Goal: Task Accomplishment & Management: Manage account settings

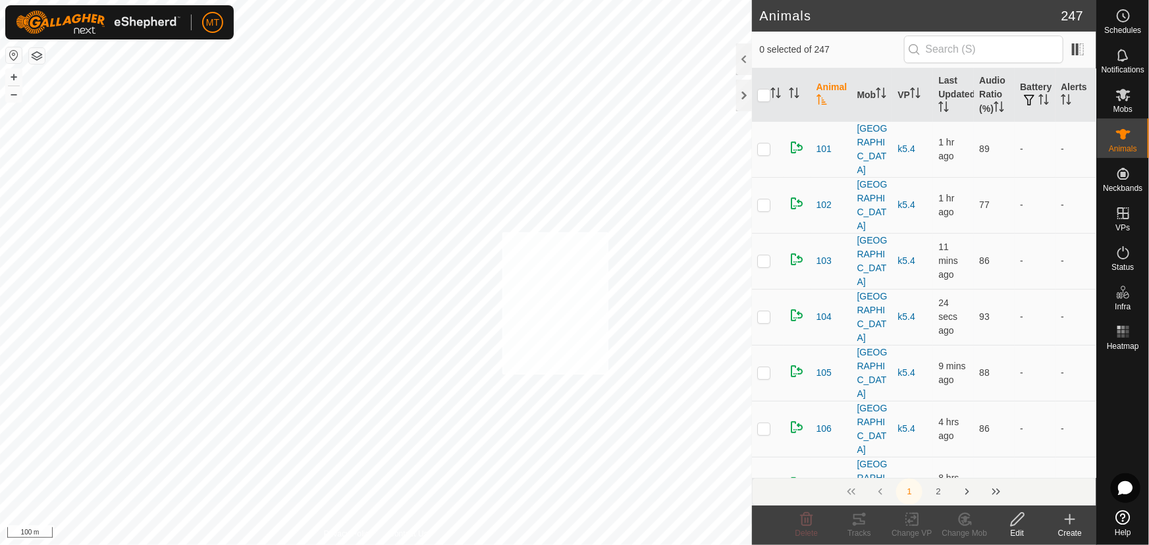
checkbox input "true"
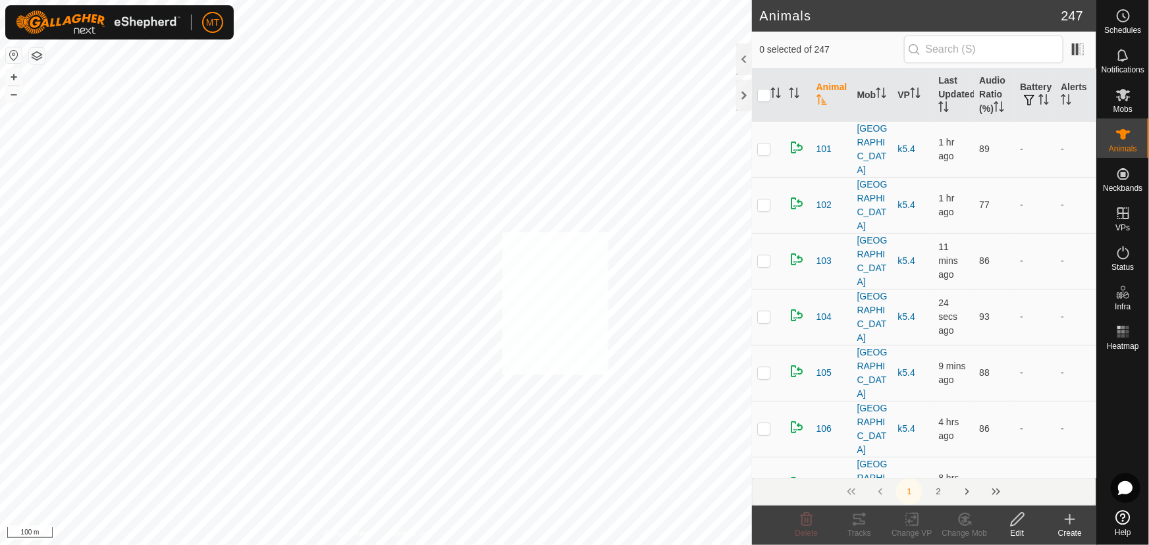
checkbox input "true"
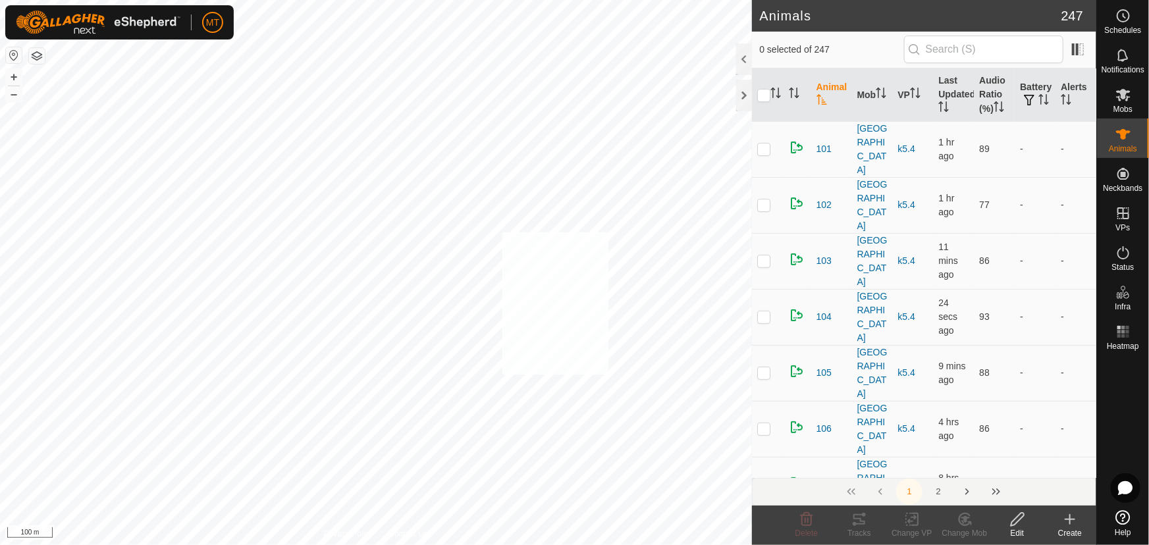
checkbox input "true"
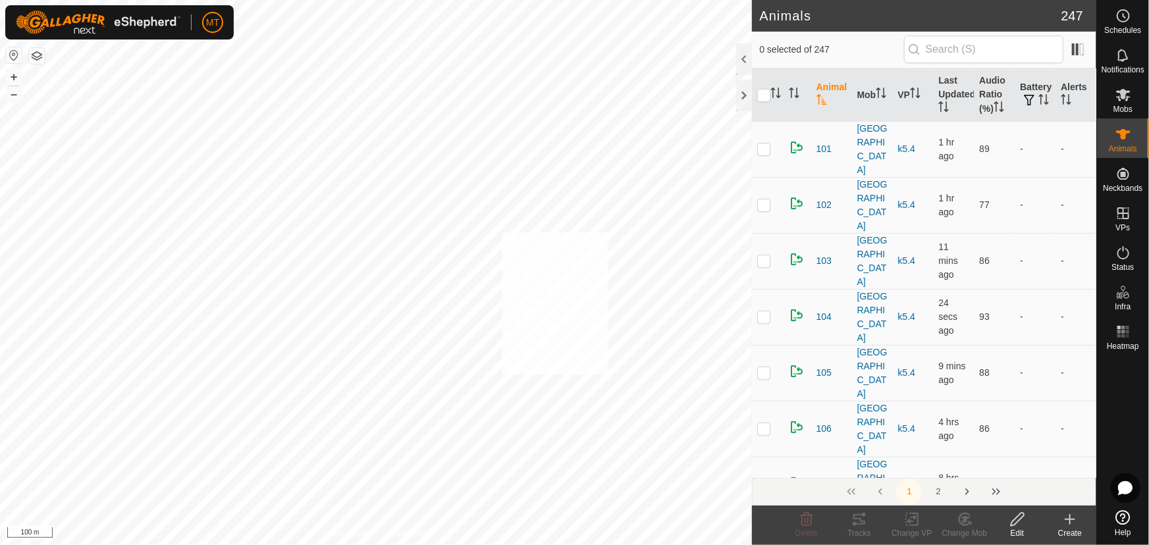
checkbox input "true"
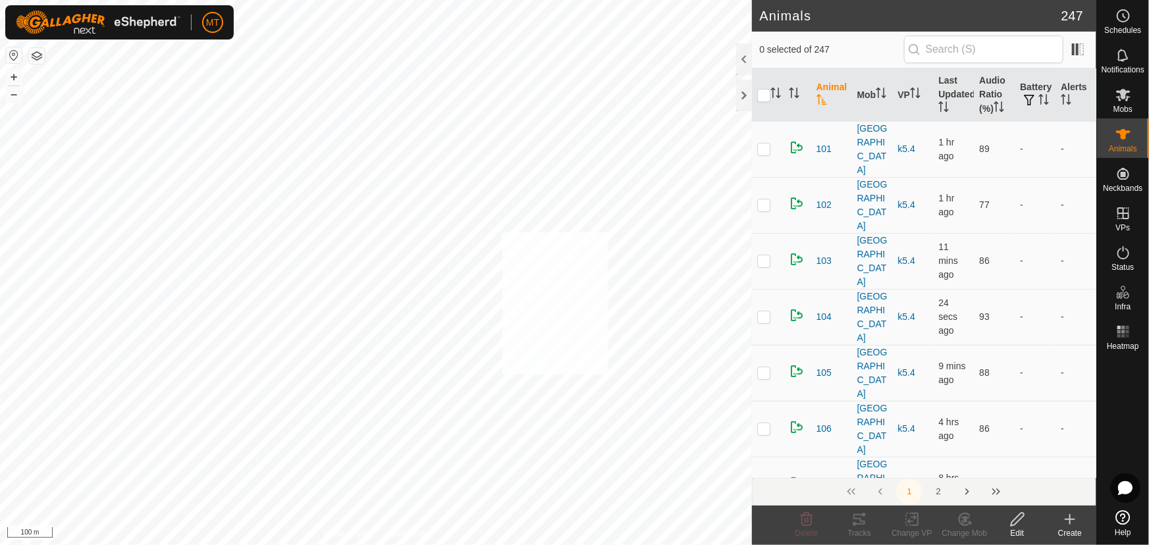
checkbox input "true"
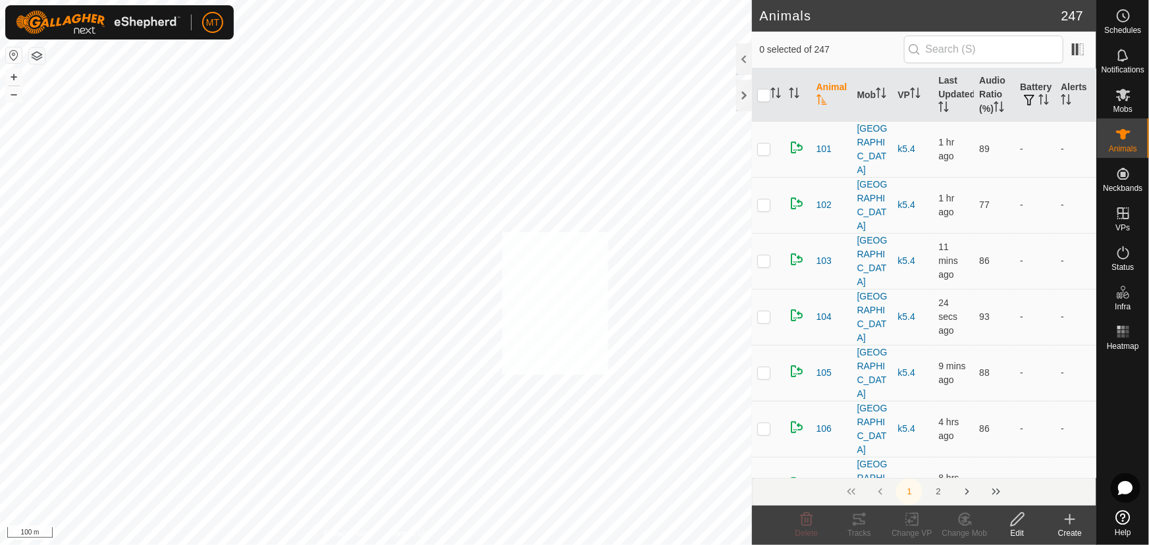
checkbox input "true"
click at [773, 92] on icon "Activate to sort" at bounding box center [776, 93] width 11 height 11
click at [764, 144] on p-checkbox at bounding box center [763, 149] width 13 height 11
checkbox input "false"
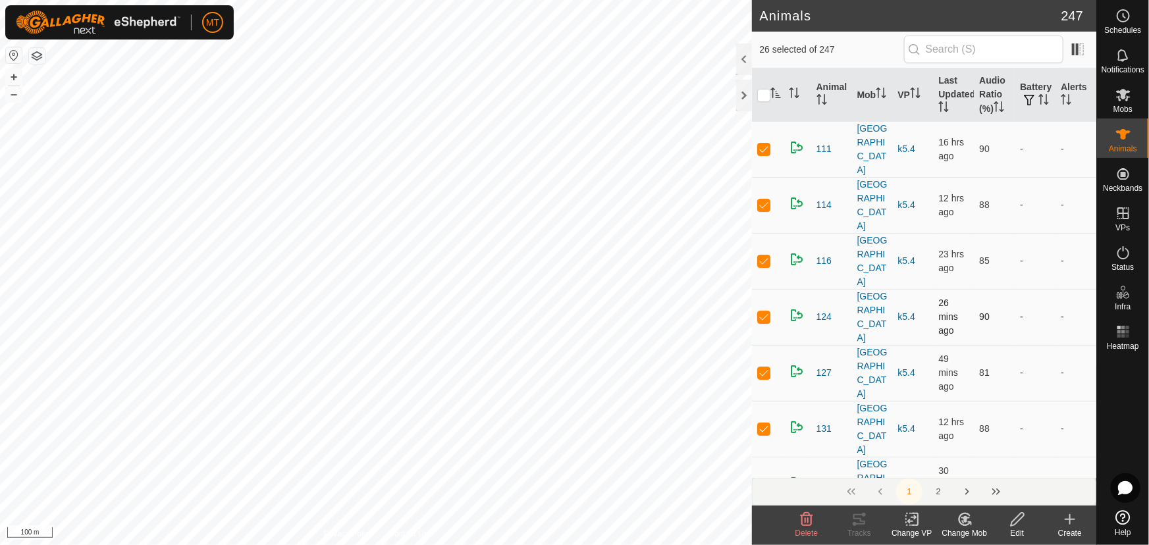
click at [763, 312] on p-checkbox at bounding box center [763, 317] width 13 height 11
checkbox input "false"
click at [763, 312] on p-checkbox at bounding box center [763, 317] width 13 height 11
checkbox input "false"
click at [769, 368] on p-checkbox at bounding box center [763, 373] width 13 height 11
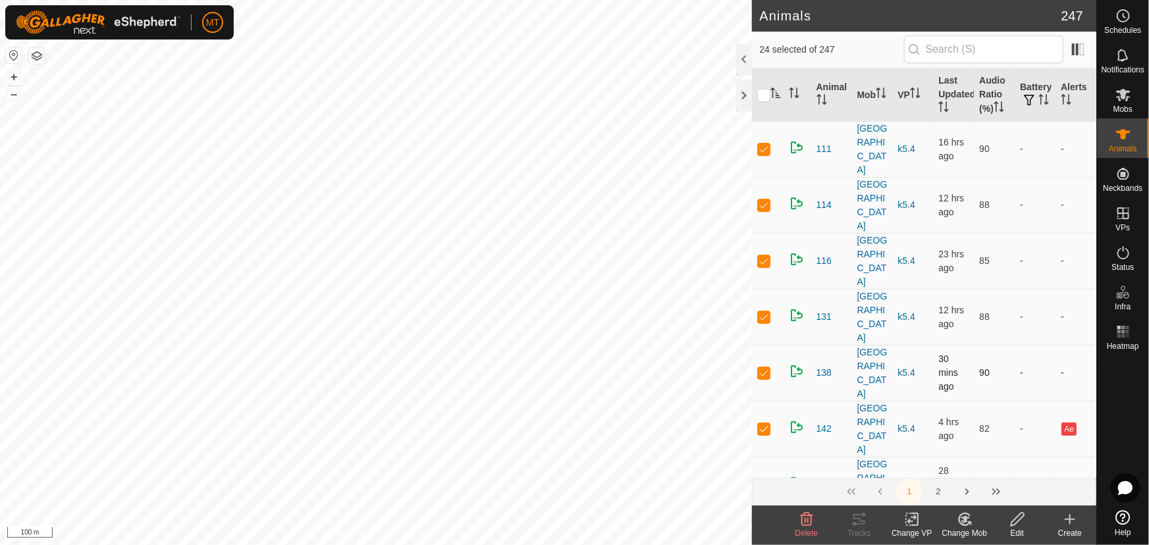
checkbox input "false"
click at [764, 424] on p-checkbox at bounding box center [763, 429] width 13 height 11
checkbox input "false"
click at [764, 424] on p-checkbox at bounding box center [763, 429] width 13 height 11
checkbox input "false"
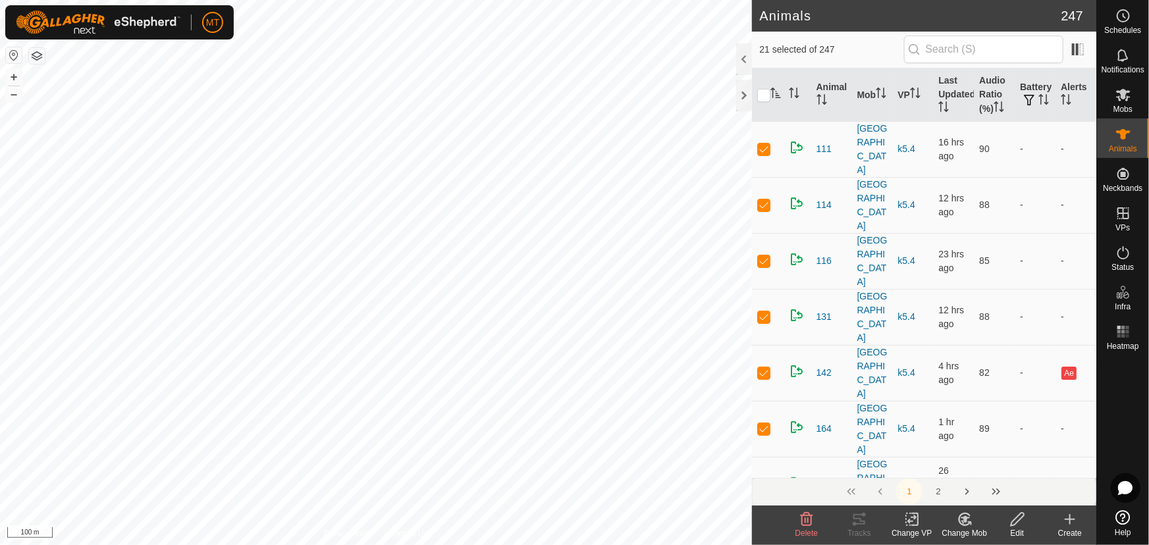
click at [764, 424] on p-checkbox at bounding box center [763, 429] width 13 height 11
checkbox input "false"
click at [764, 424] on p-checkbox at bounding box center [763, 429] width 13 height 11
checkbox input "false"
click at [764, 480] on p-checkbox at bounding box center [763, 485] width 13 height 11
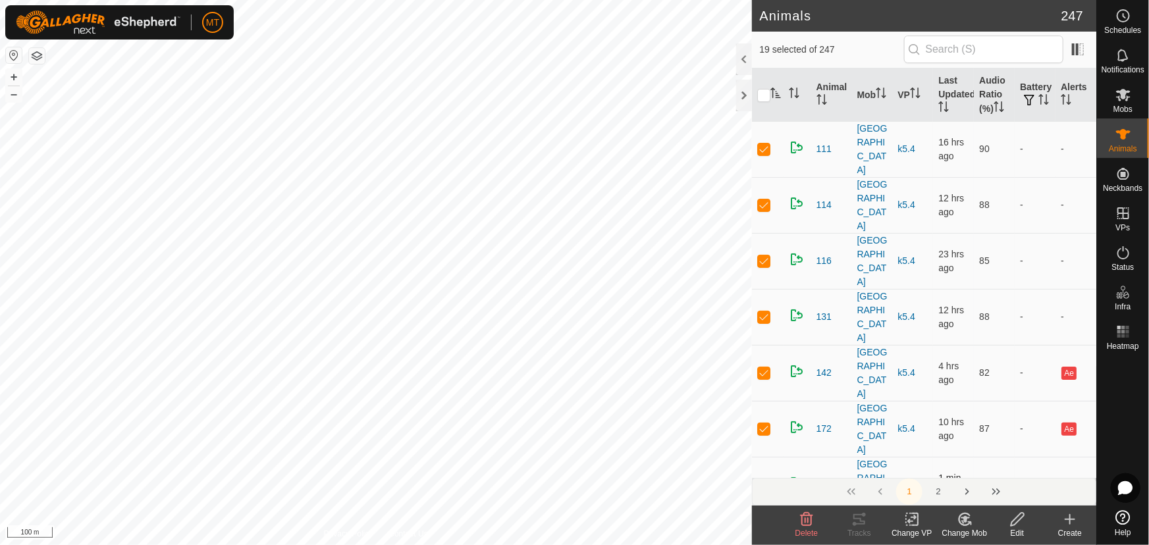
checkbox input "false"
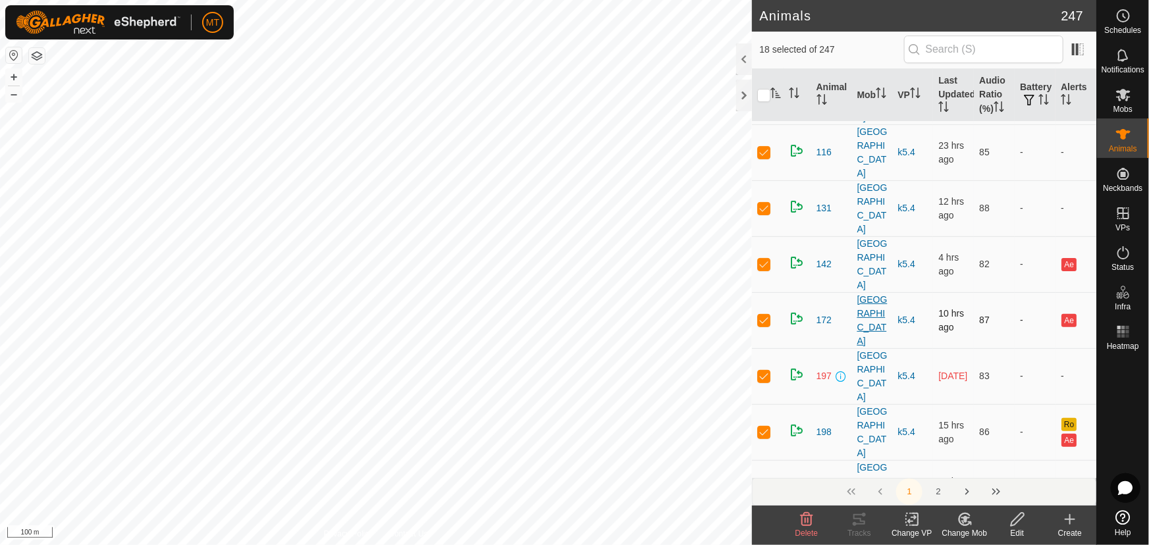
scroll to position [119, 0]
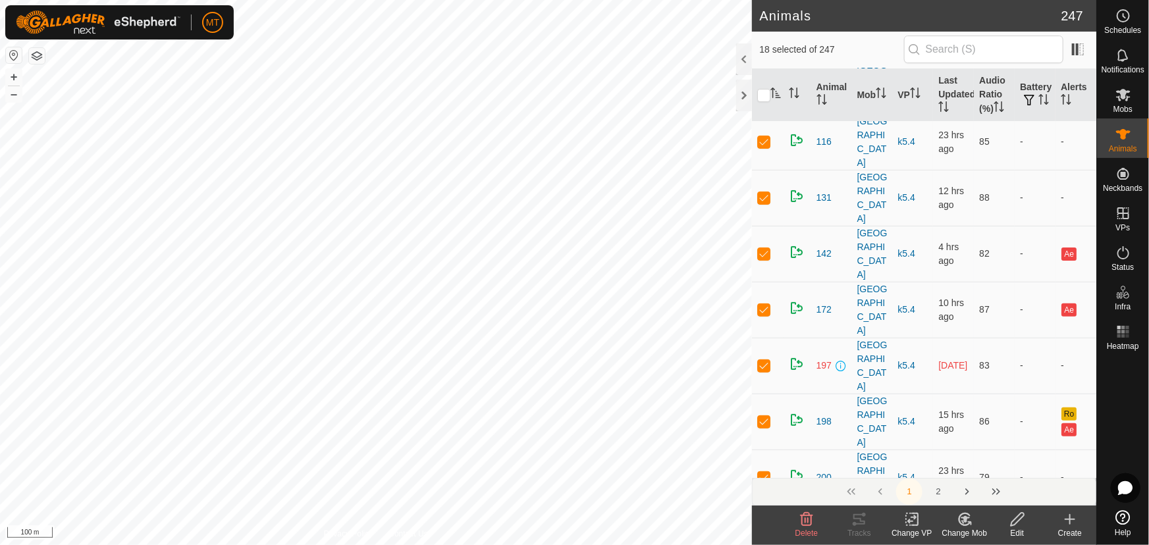
checkbox input "false"
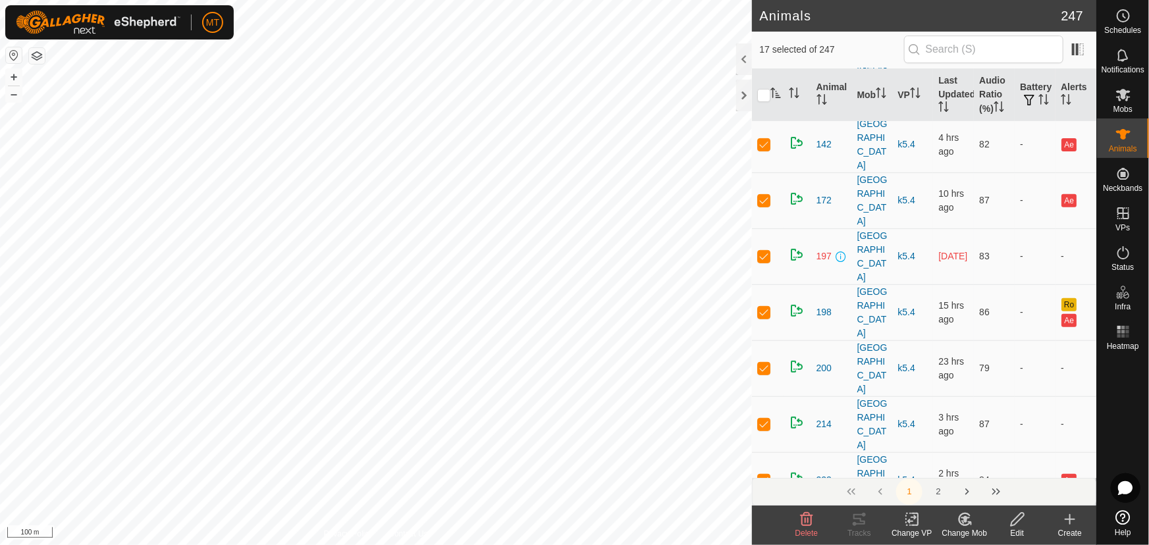
scroll to position [239, 0]
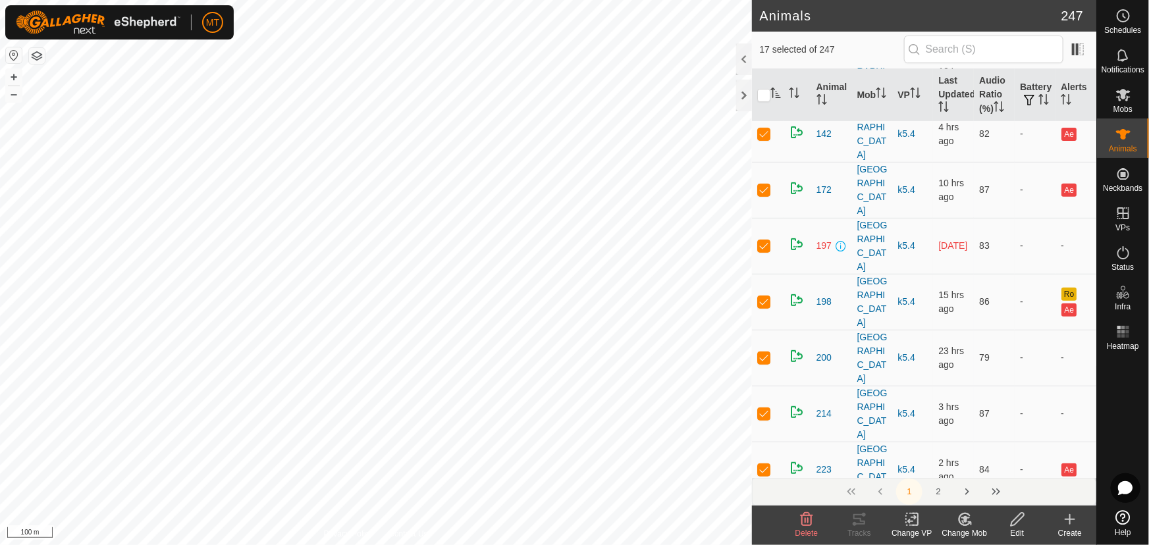
click at [756, 498] on td at bounding box center [768, 526] width 32 height 56
checkbox input "false"
click at [765, 520] on p-checkbox at bounding box center [763, 525] width 13 height 11
checkbox input "false"
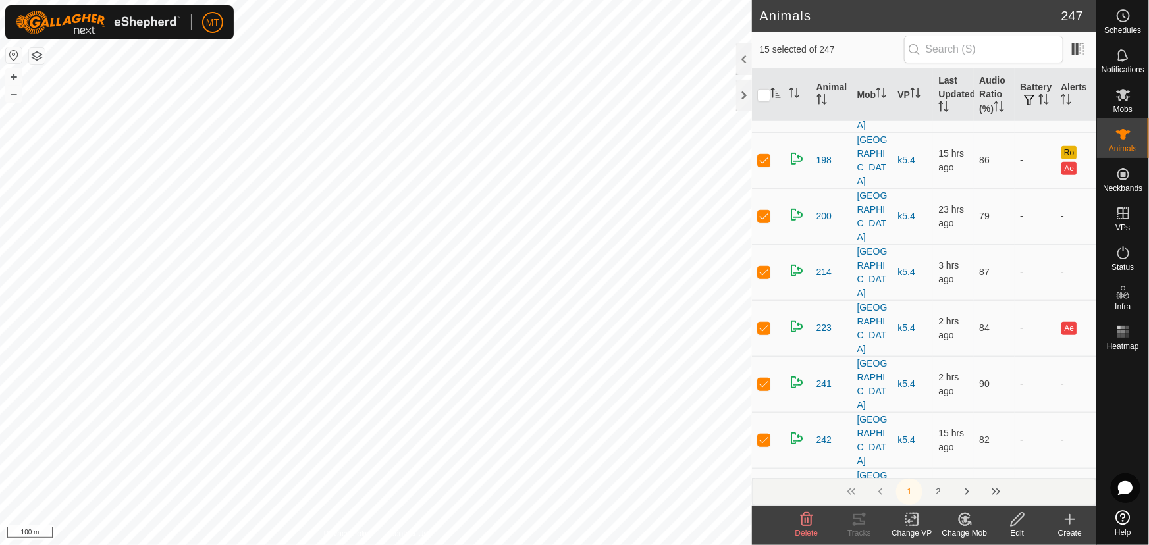
scroll to position [419, 0]
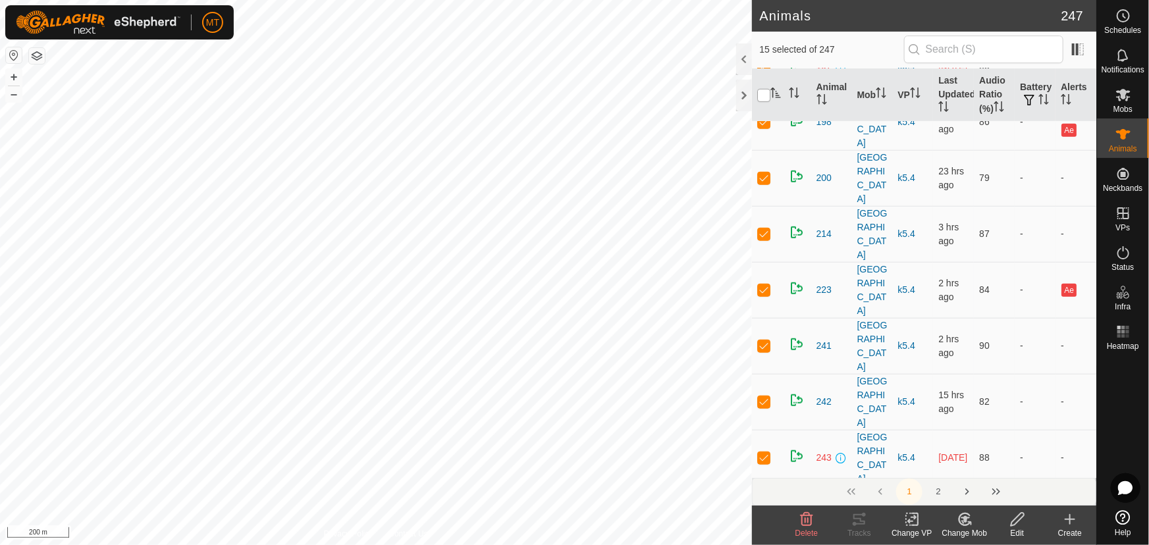
click at [761, 96] on input "checkbox" at bounding box center [763, 95] width 13 height 13
checkbox input "true"
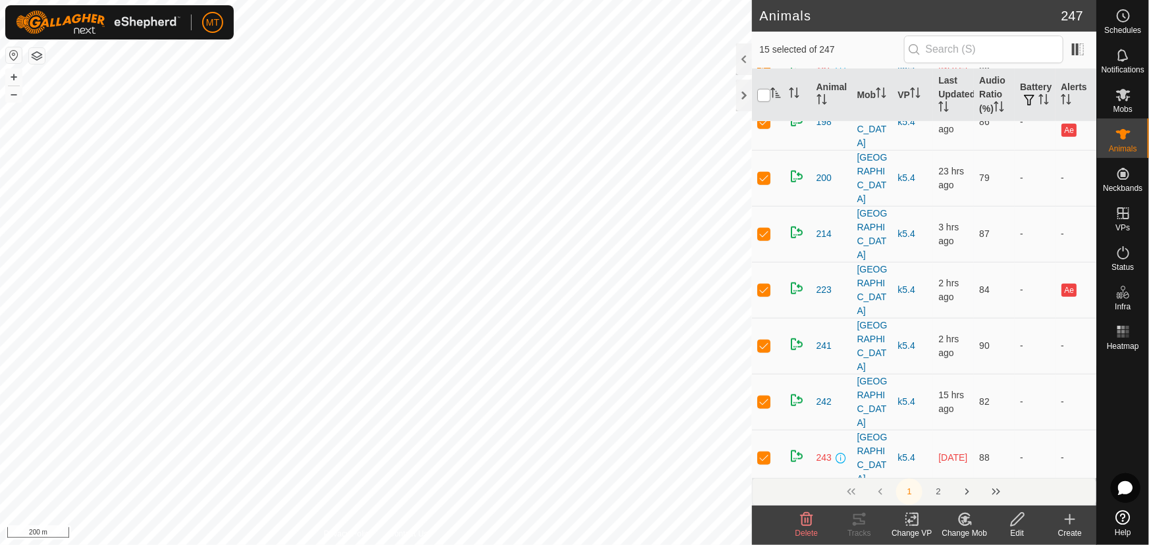
checkbox input "true"
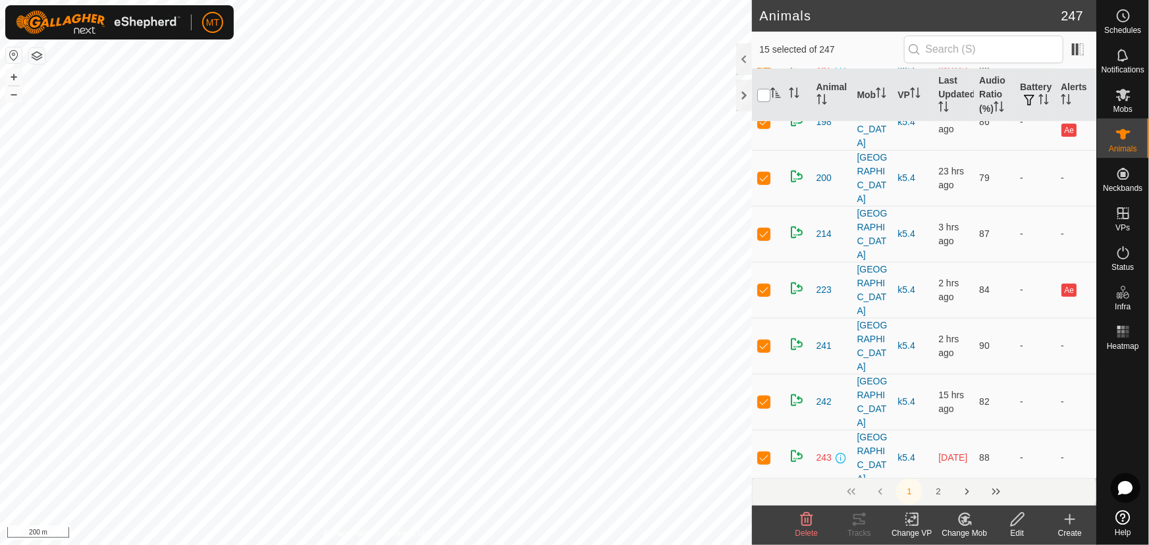
checkbox input "true"
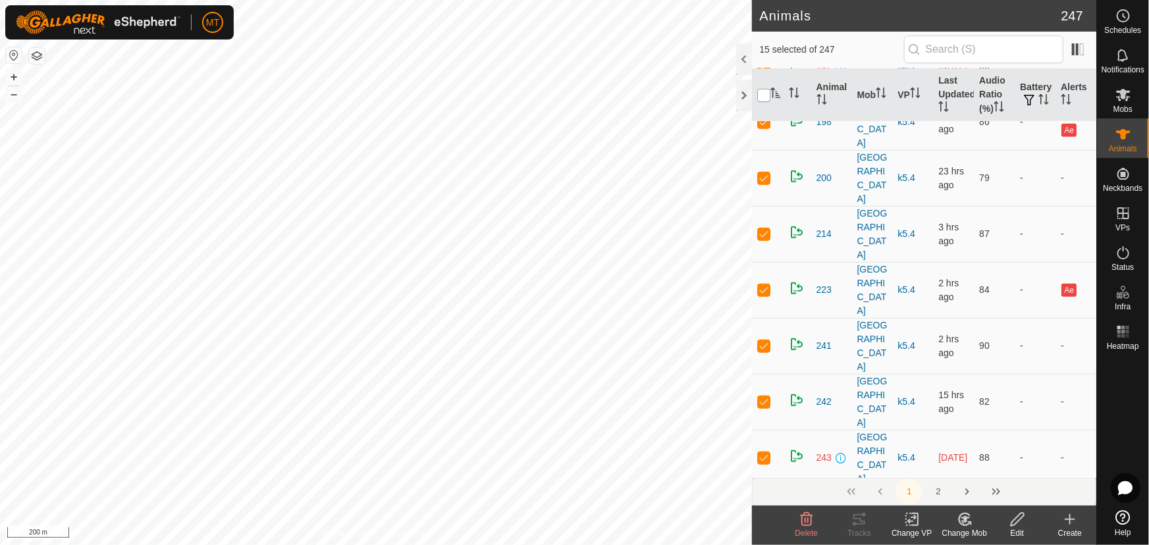
checkbox input "true"
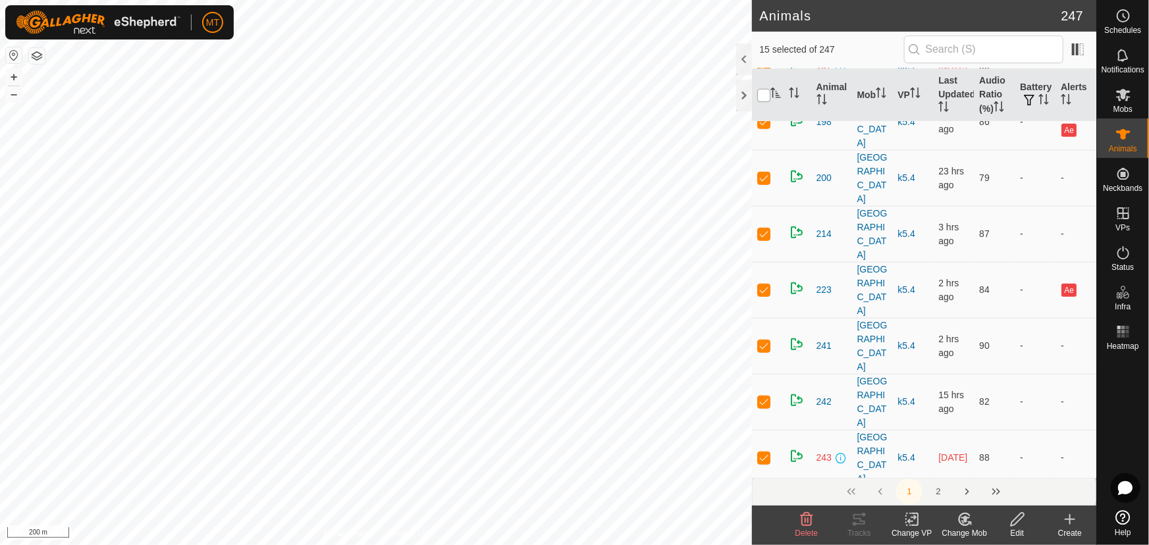
checkbox input "true"
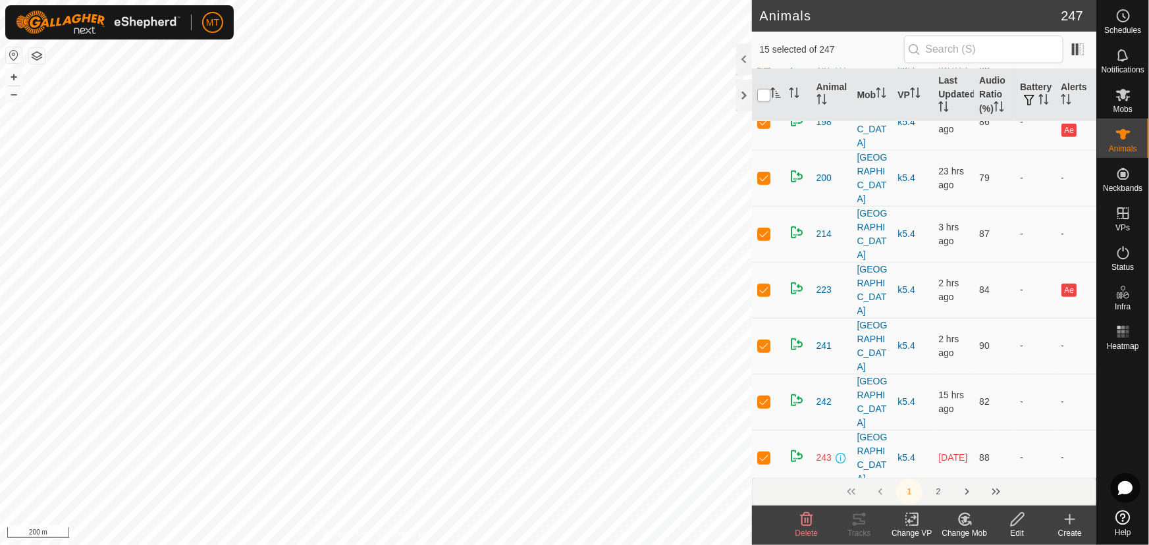
checkbox input "true"
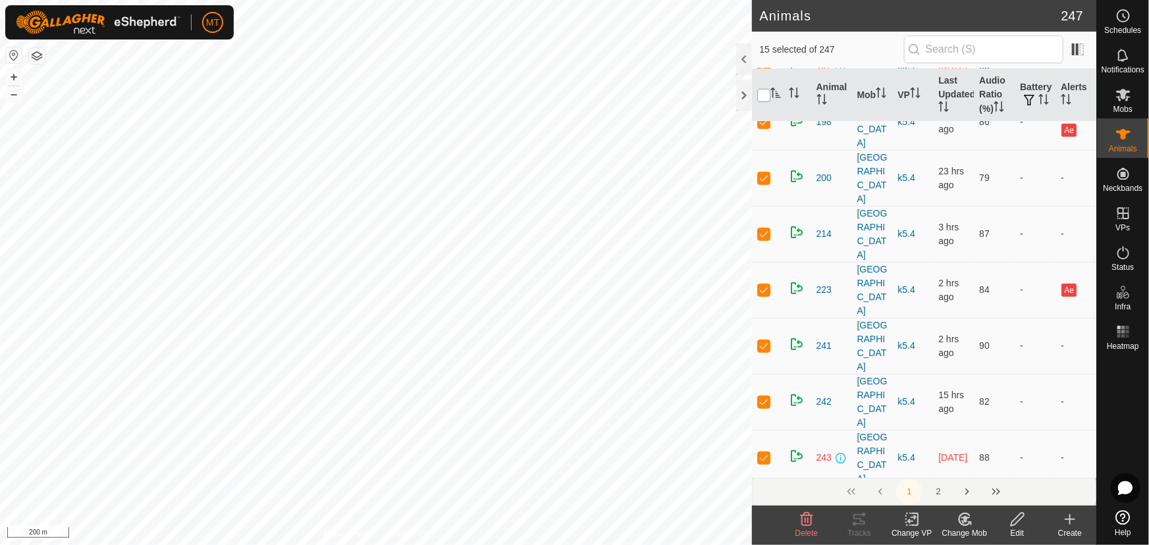
checkbox input "true"
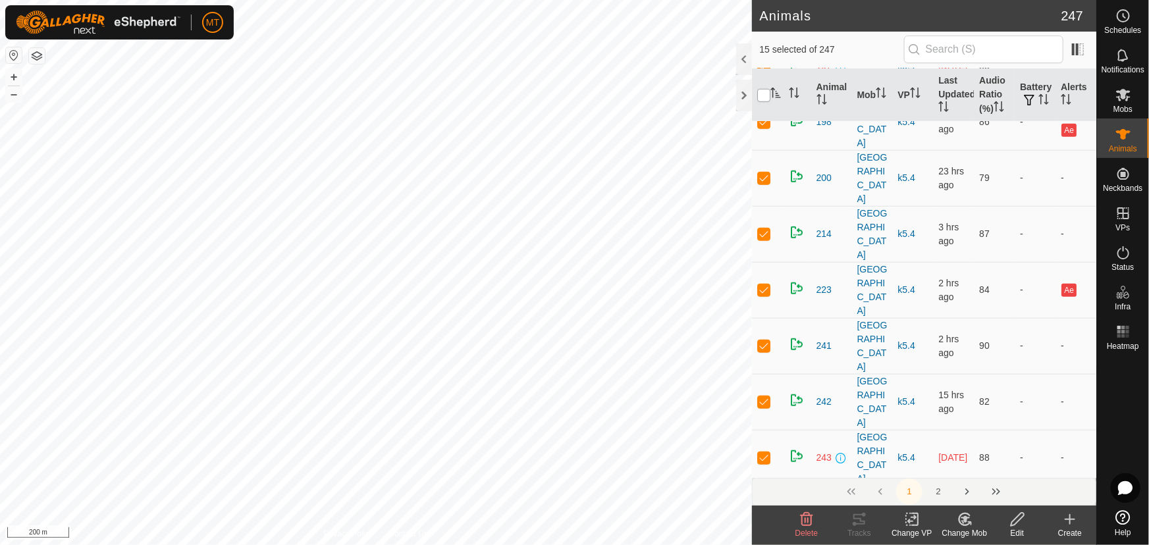
checkbox input "true"
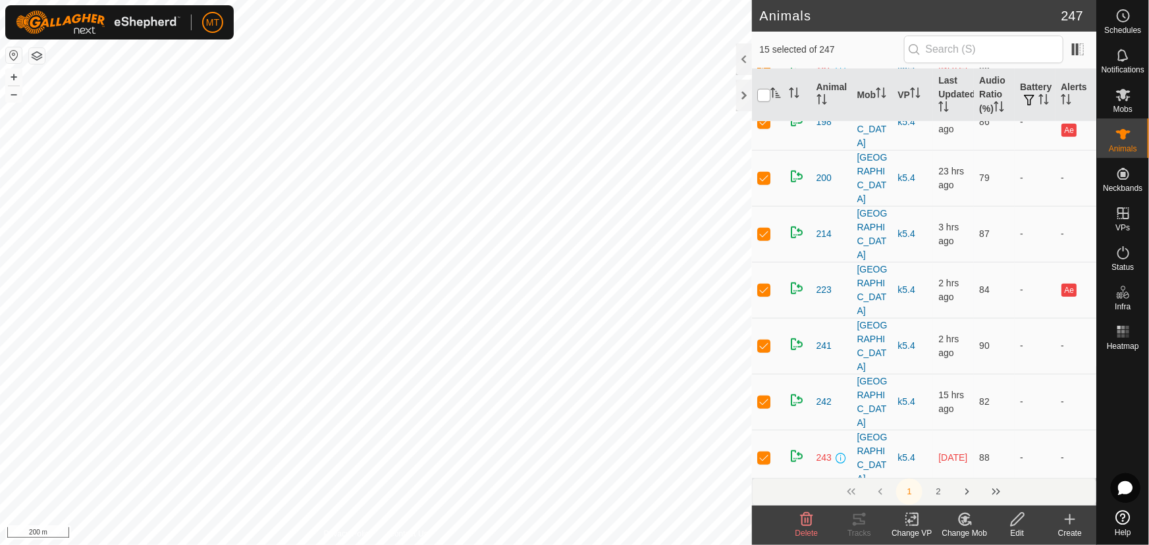
checkbox input "true"
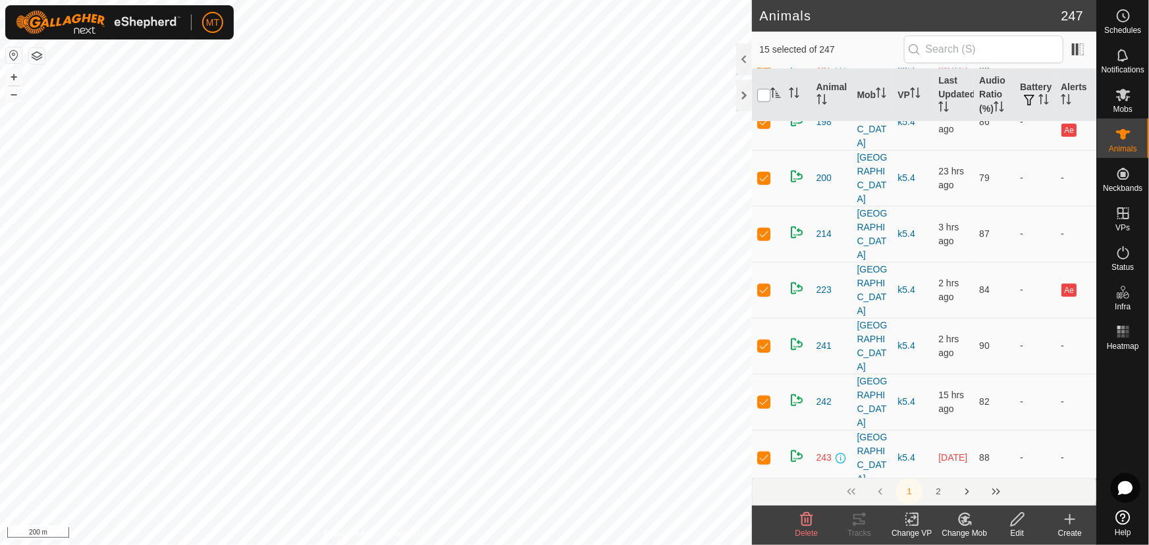
checkbox input "true"
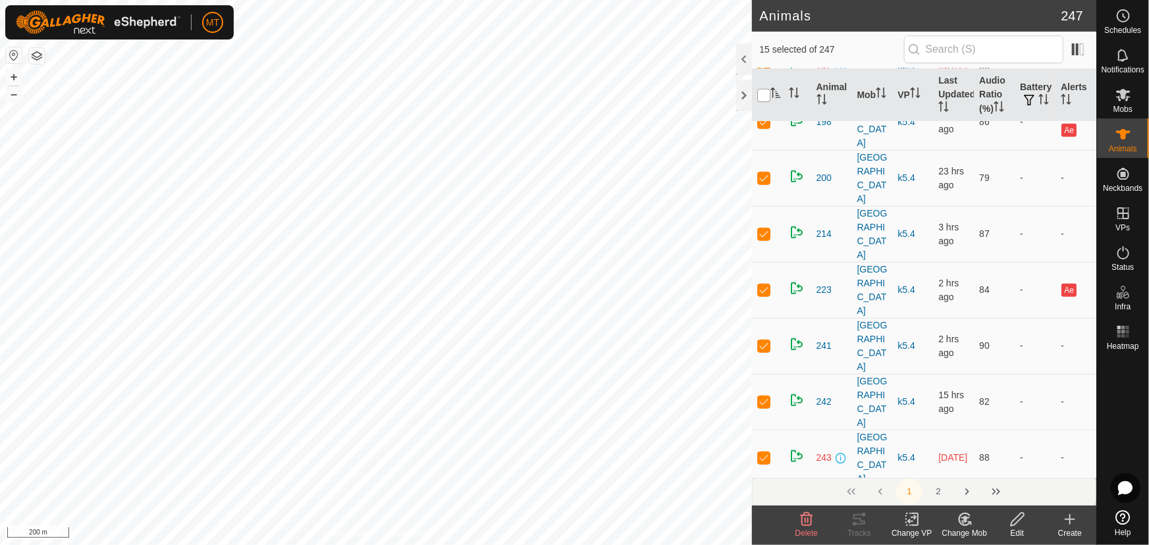
checkbox input "true"
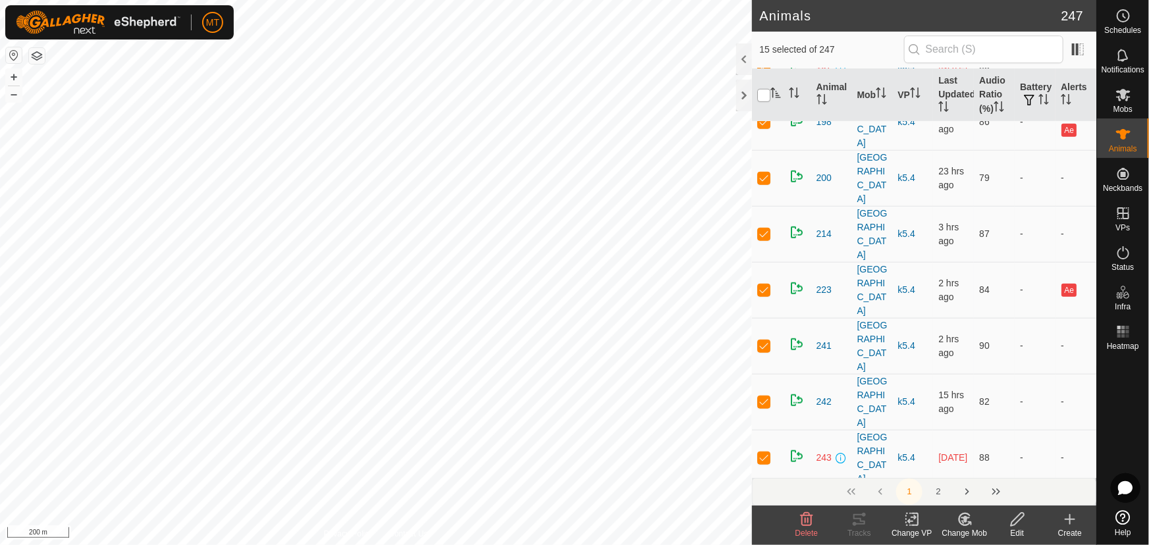
checkbox input "true"
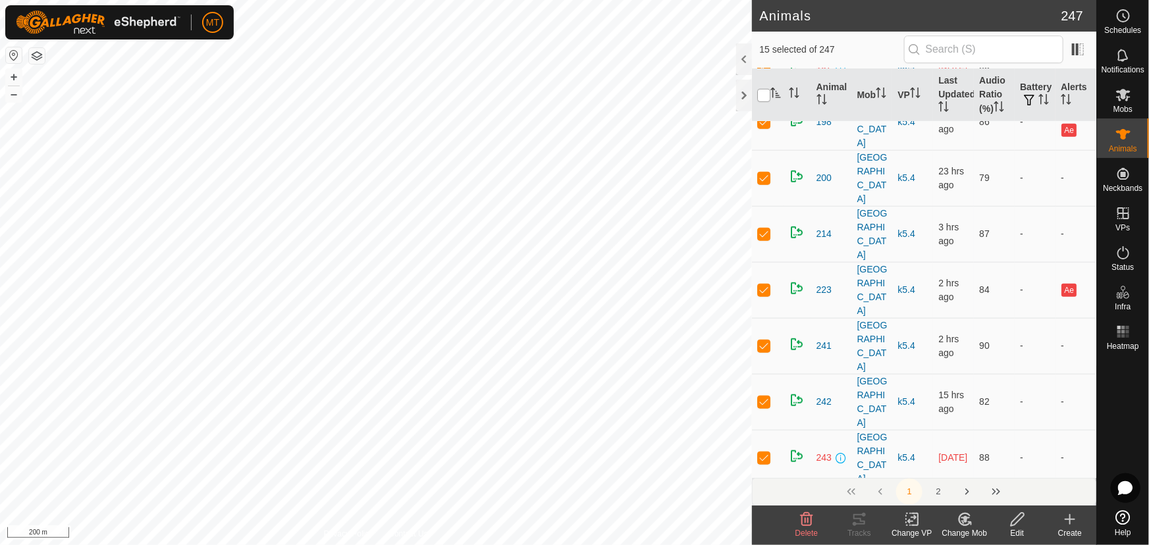
checkbox input "true"
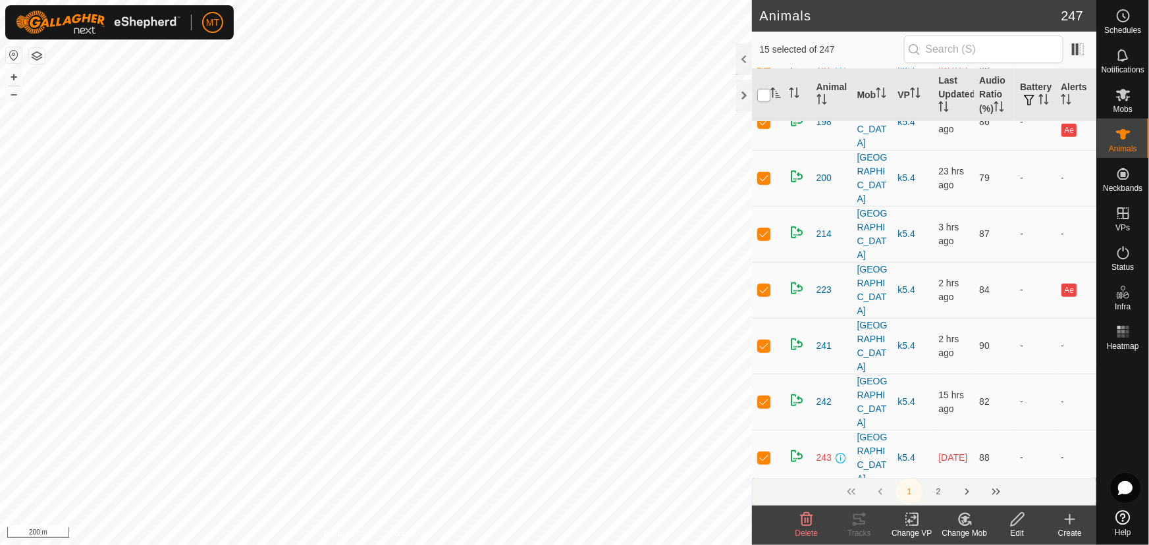
checkbox input "true"
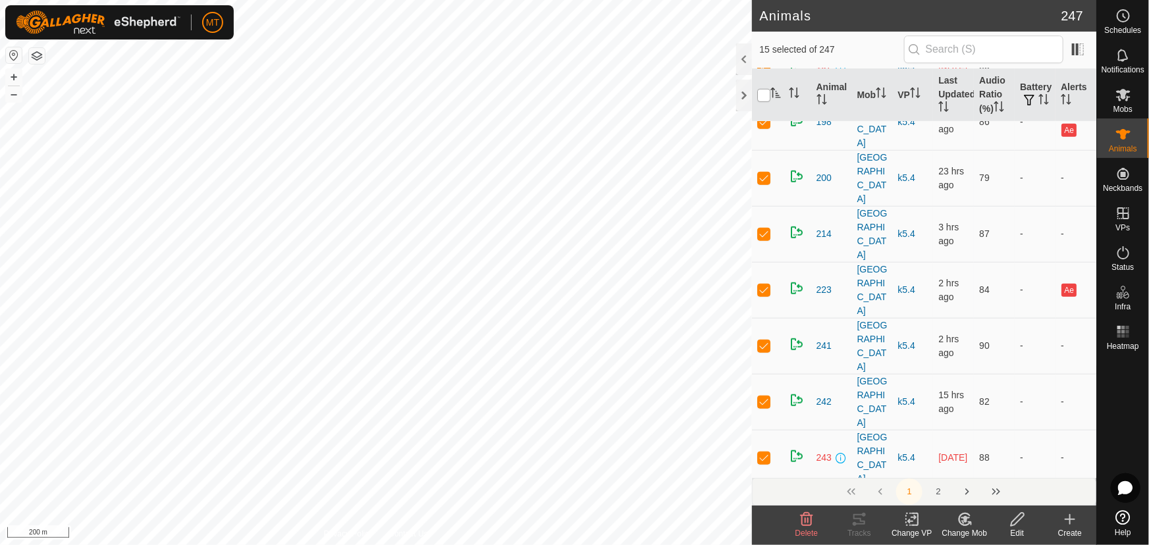
checkbox input "true"
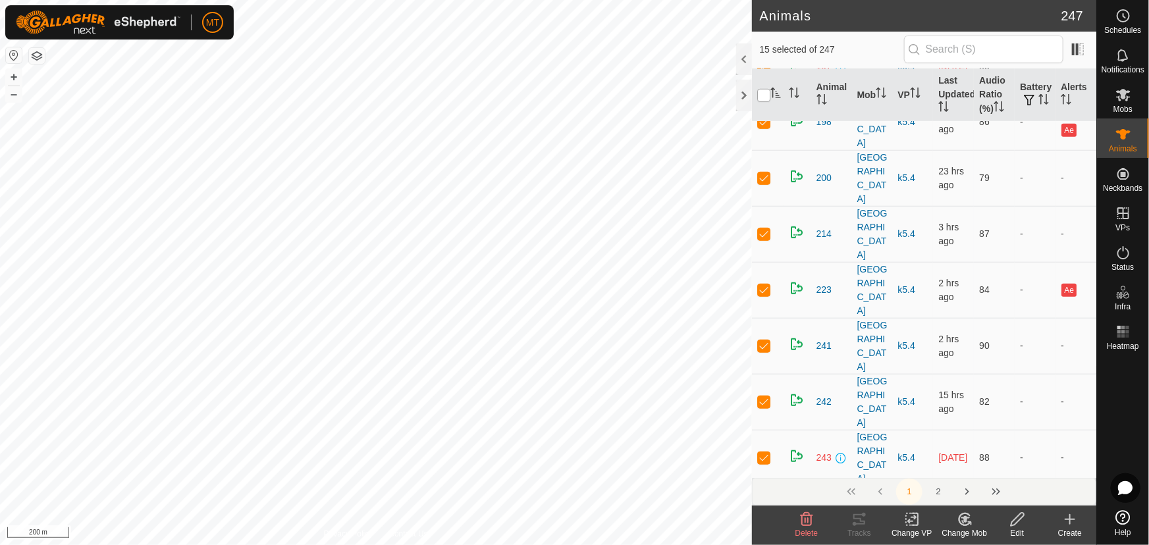
checkbox input "true"
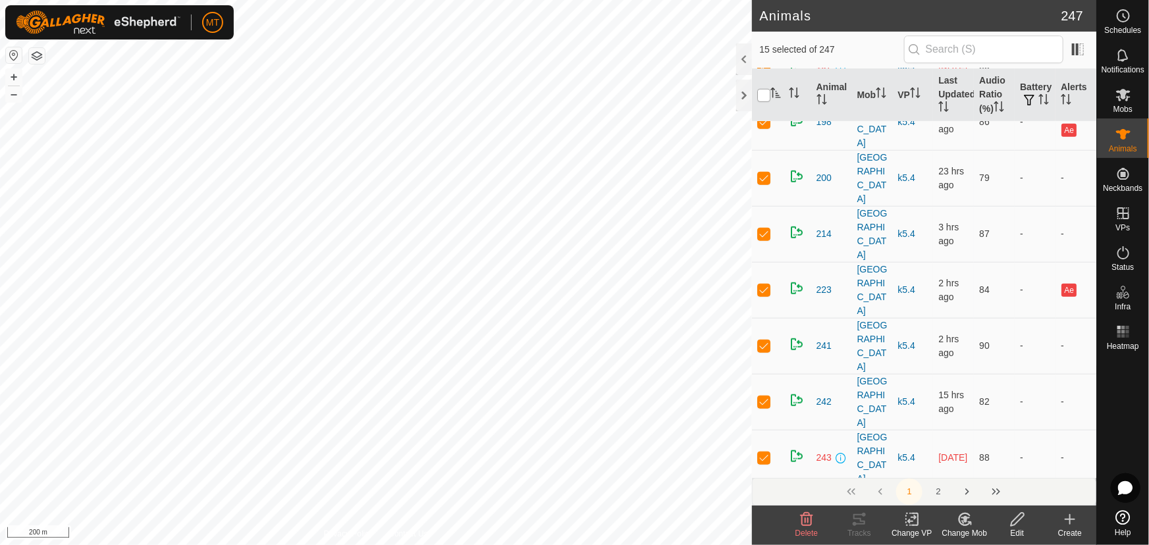
checkbox input "true"
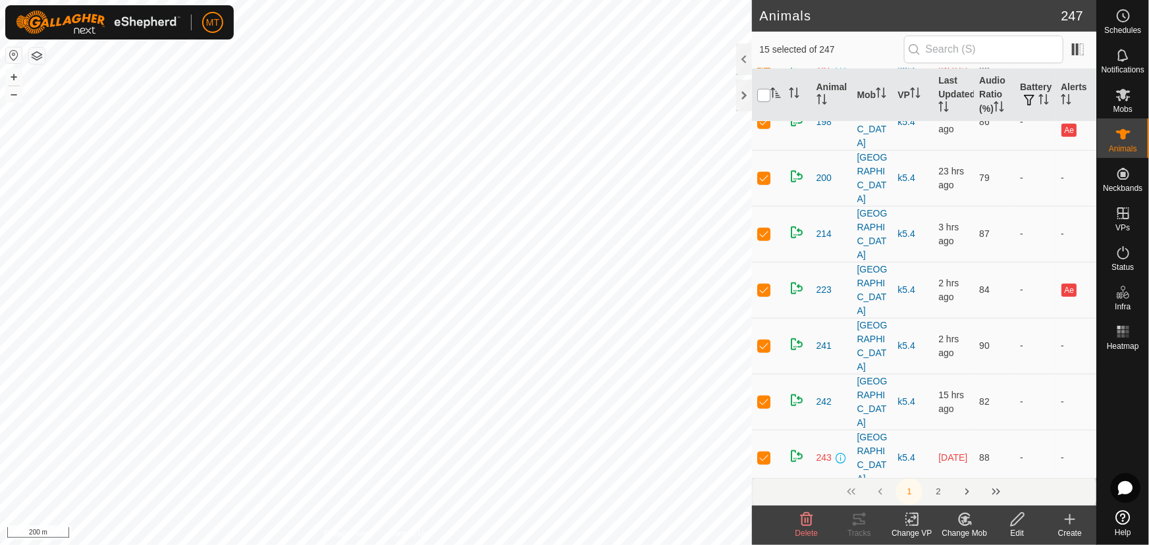
checkbox input "true"
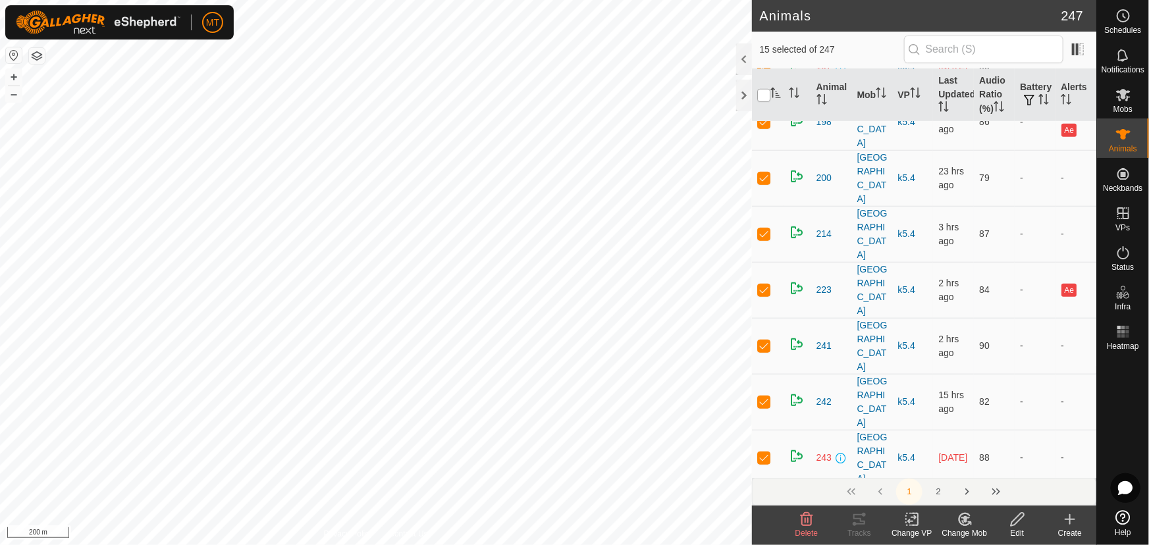
checkbox input "true"
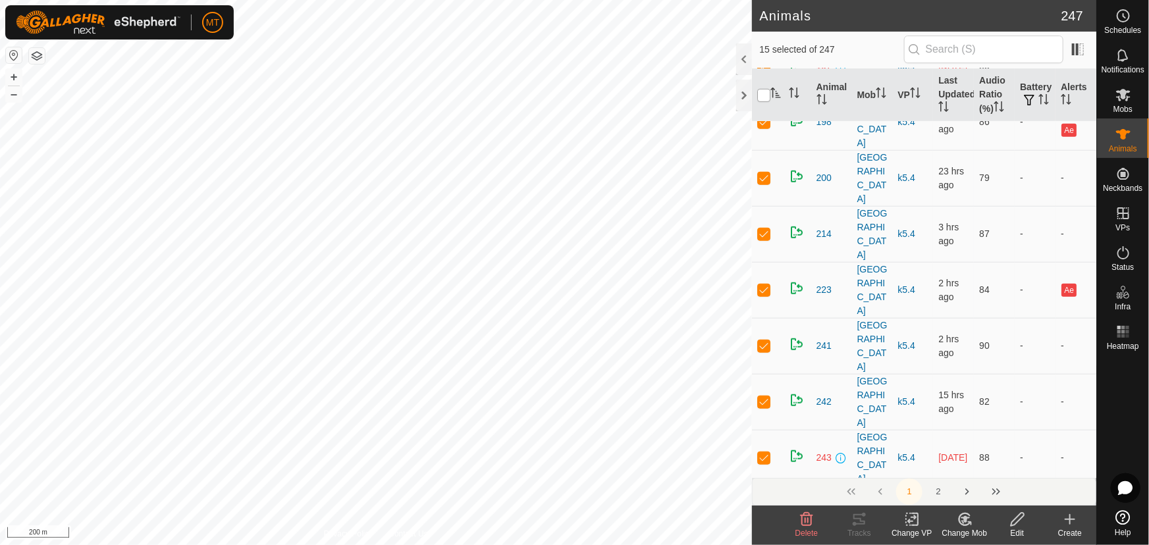
checkbox input "true"
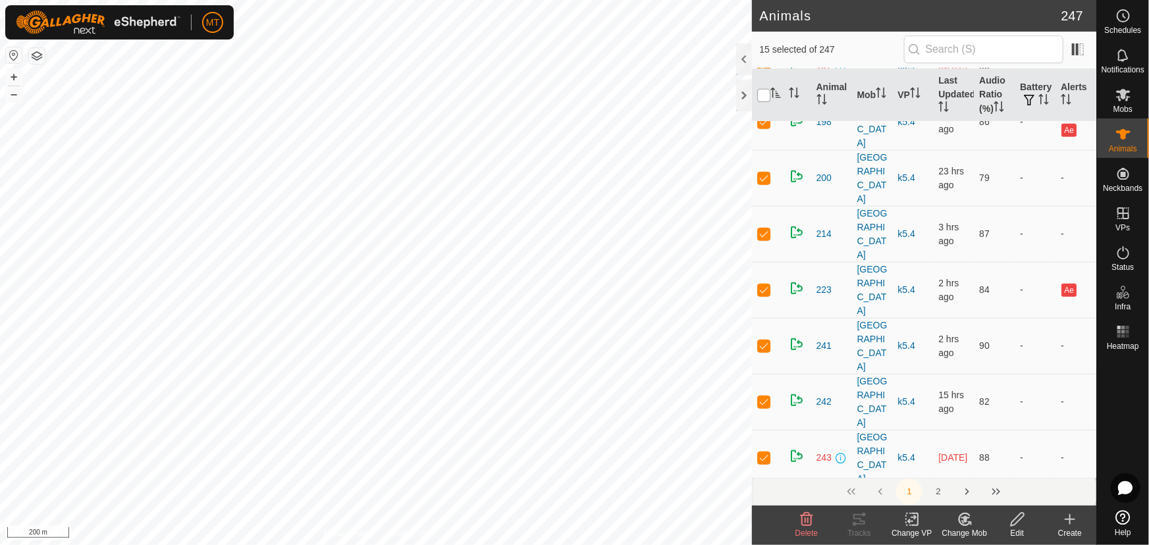
checkbox input "true"
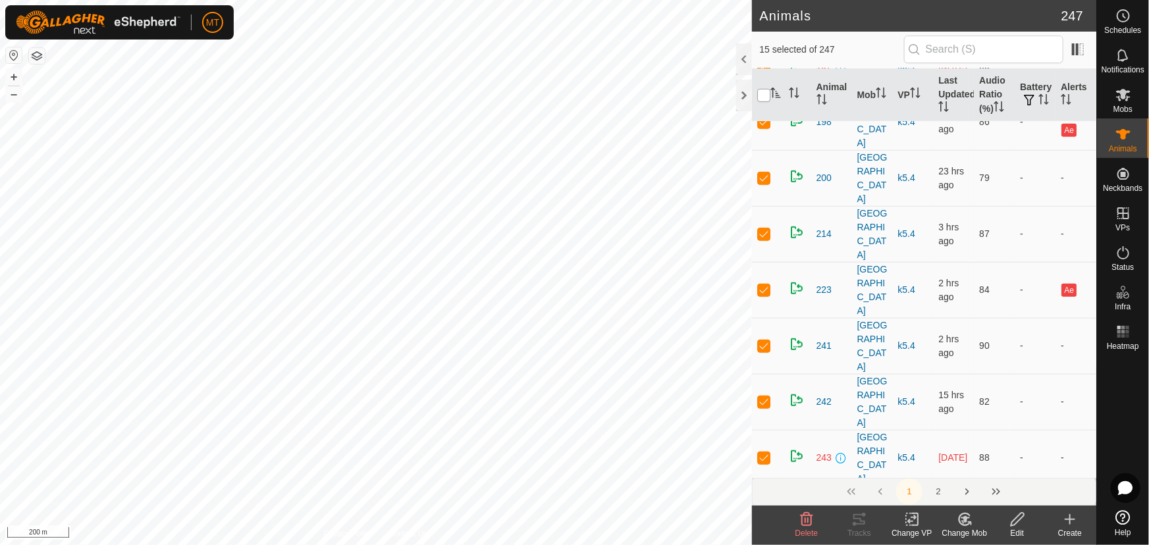
checkbox input "true"
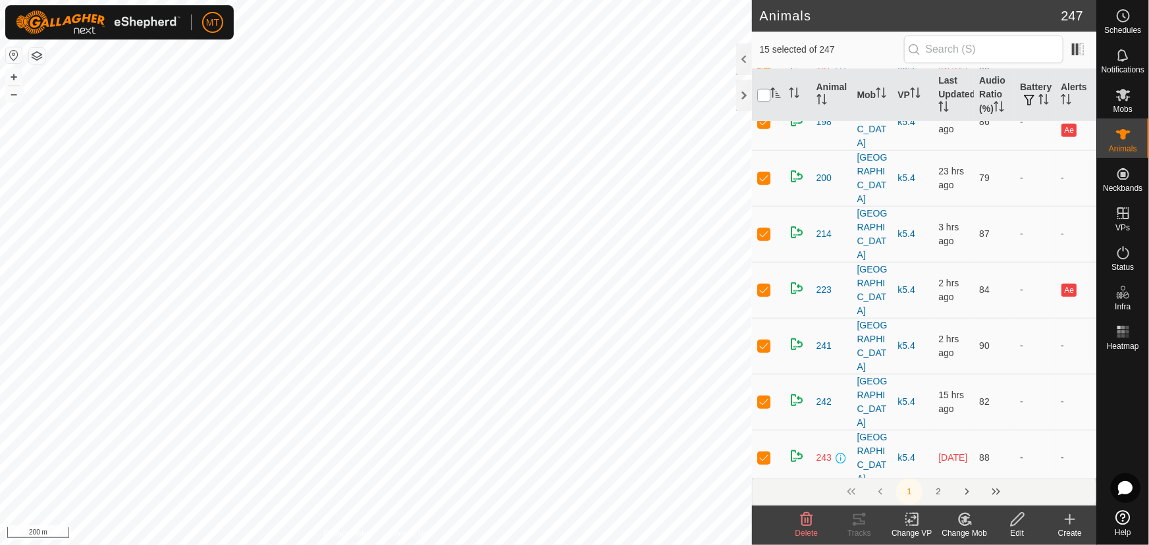
checkbox input "true"
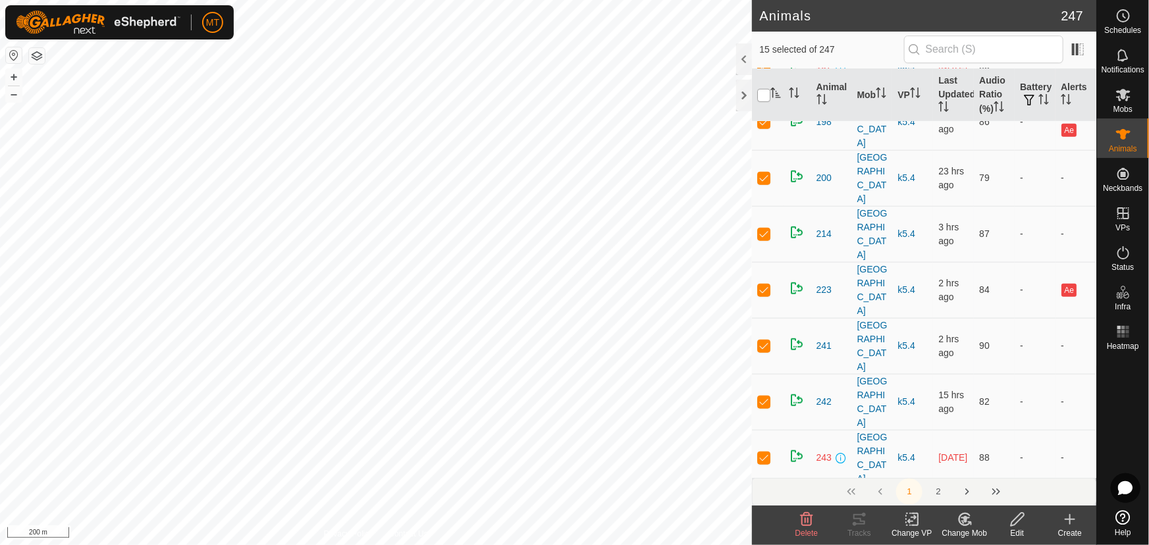
checkbox input "true"
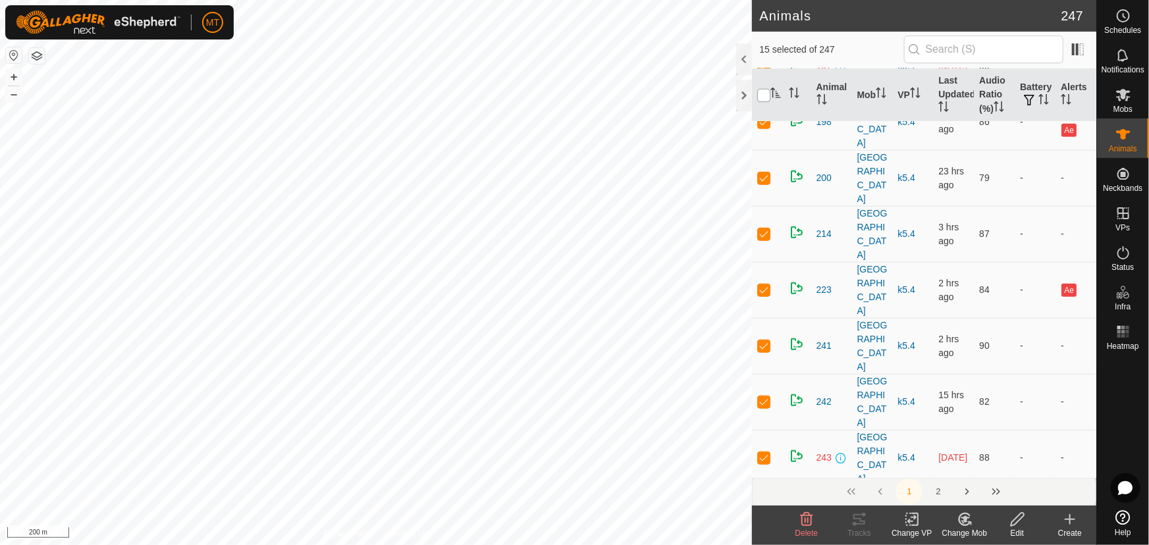
checkbox input "true"
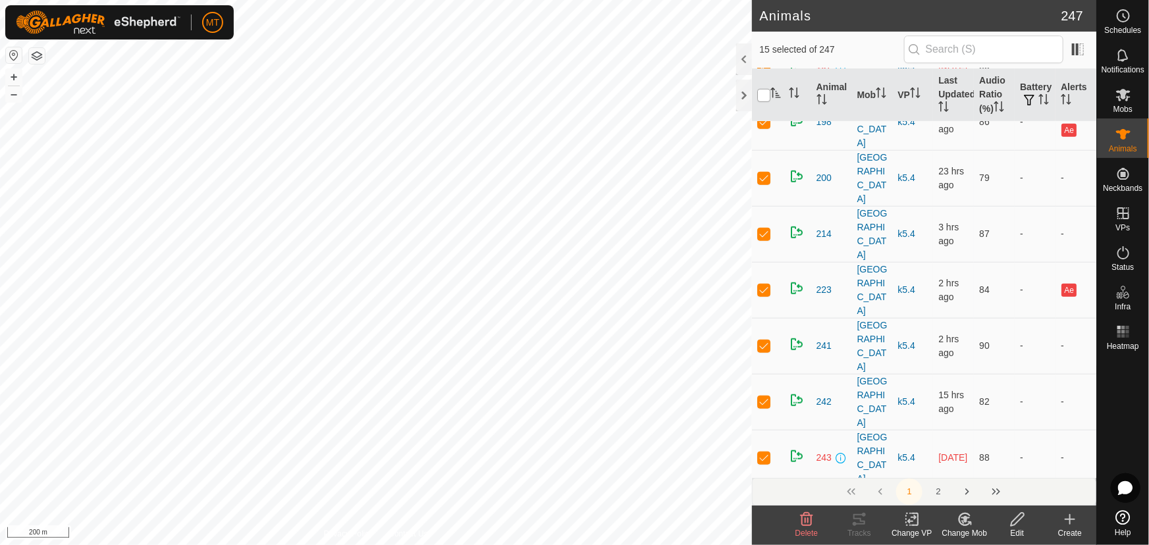
checkbox input "true"
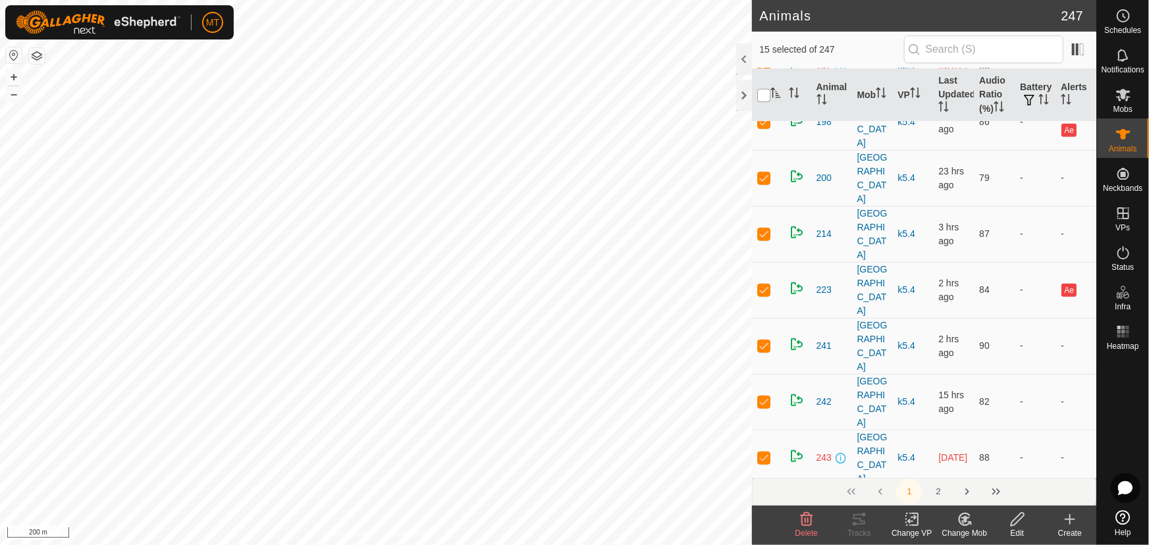
checkbox input "true"
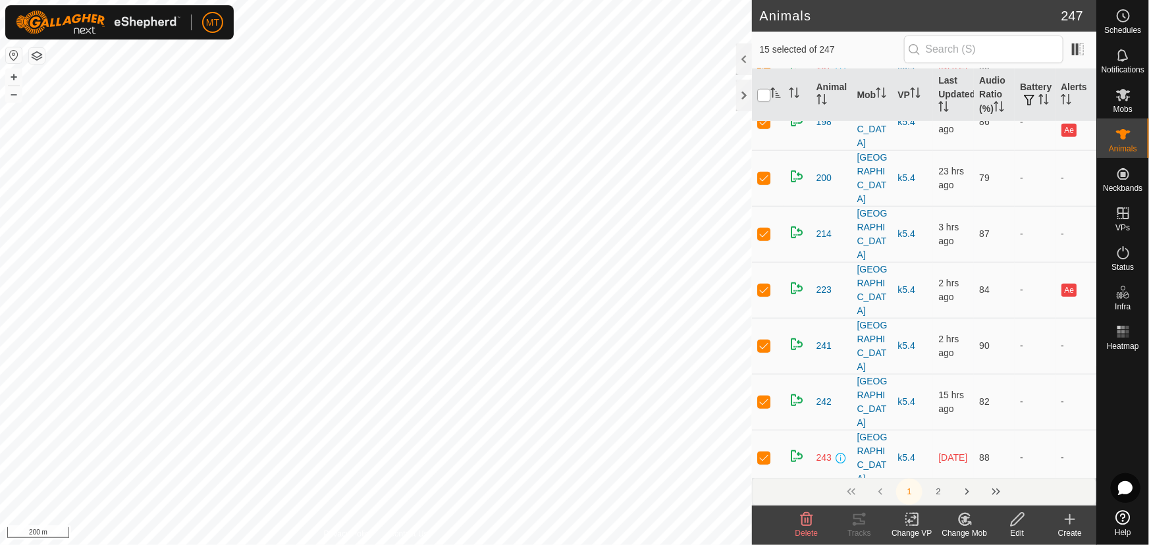
checkbox input "true"
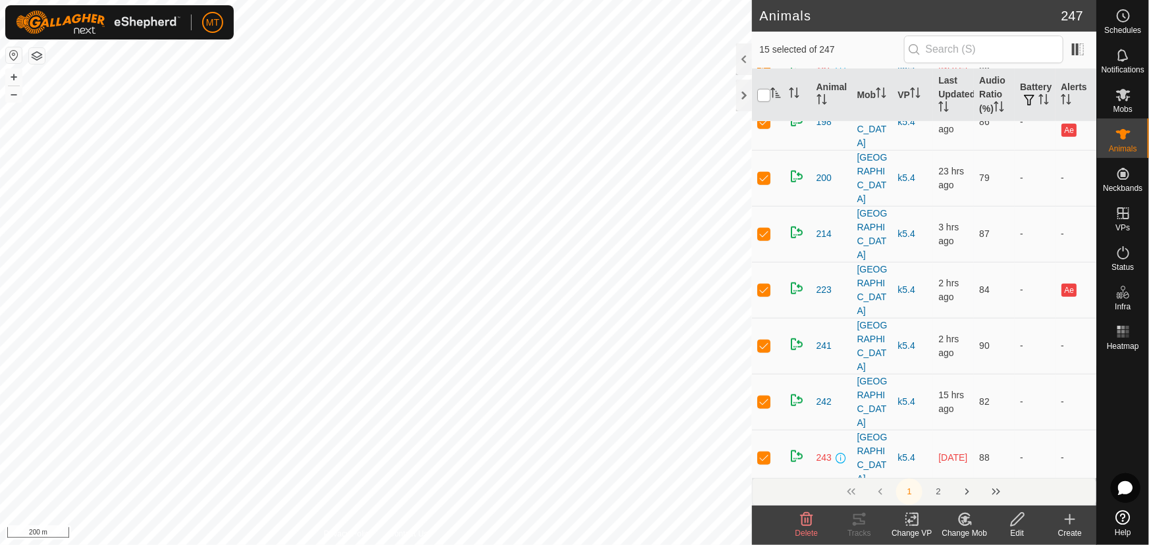
checkbox input "true"
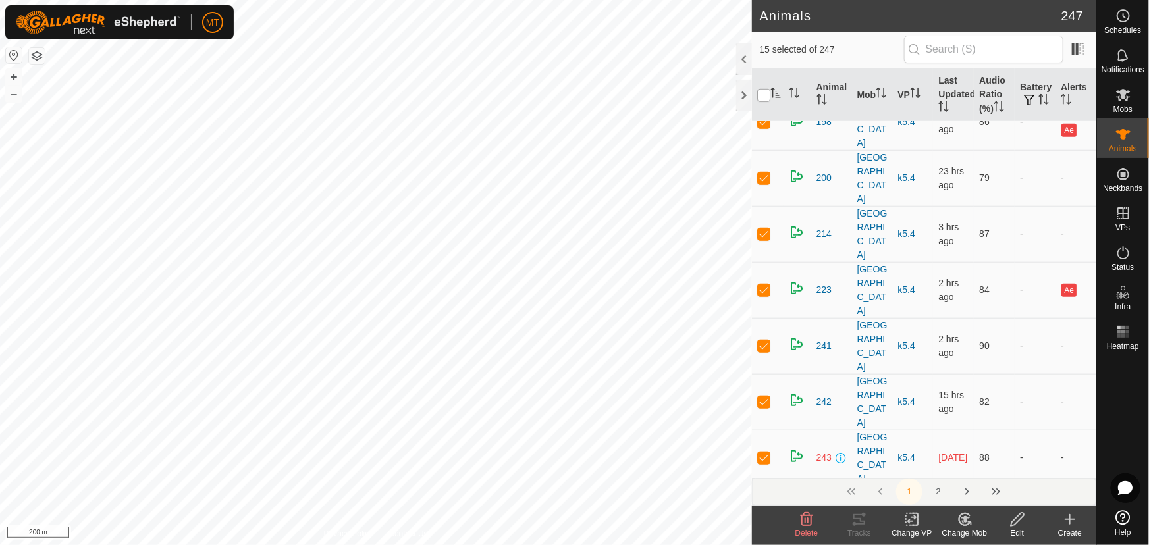
checkbox input "true"
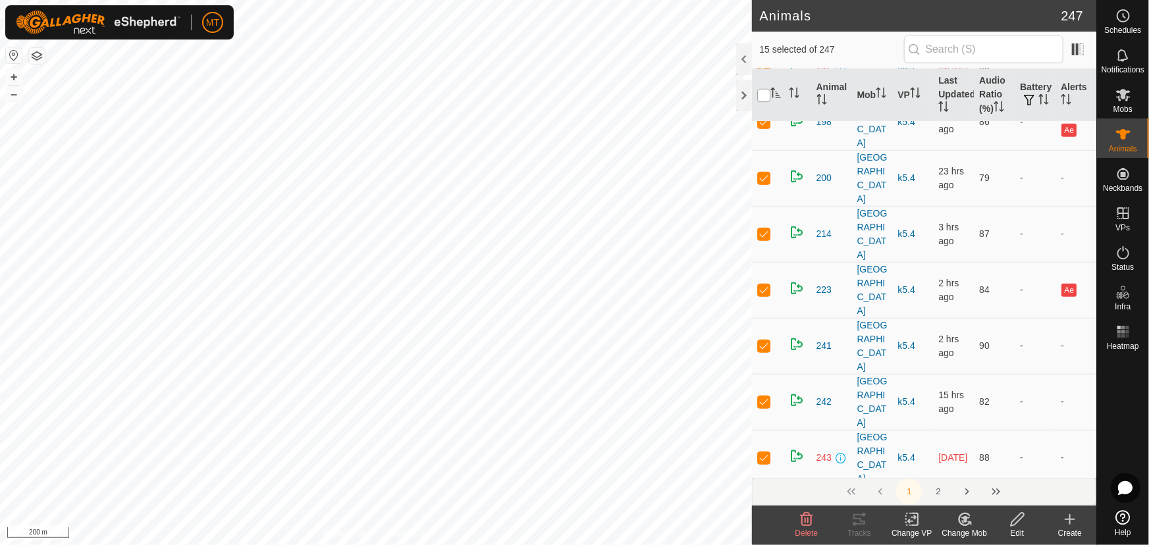
checkbox input "true"
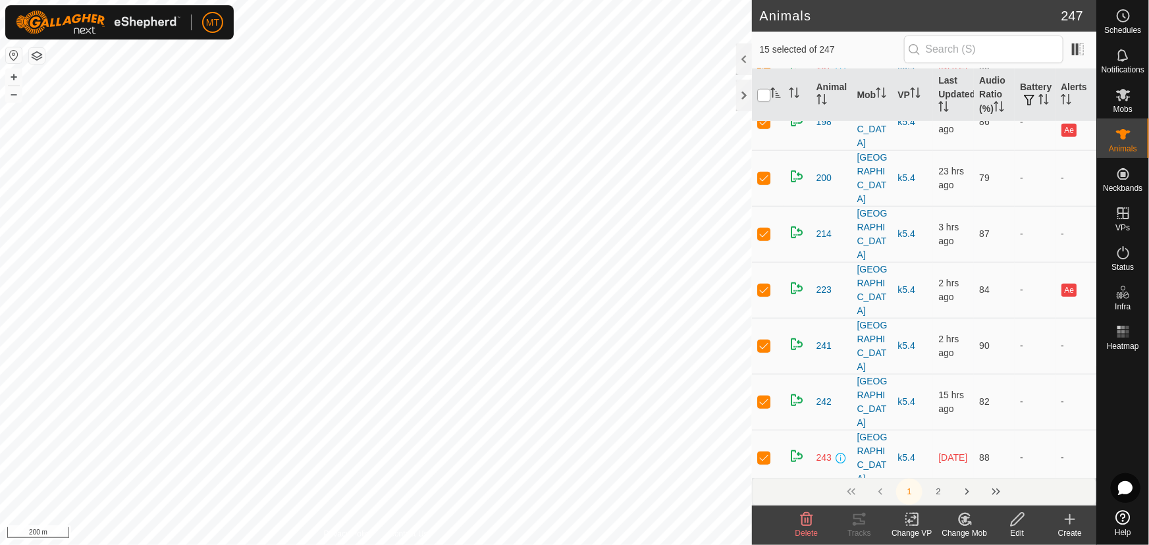
checkbox input "true"
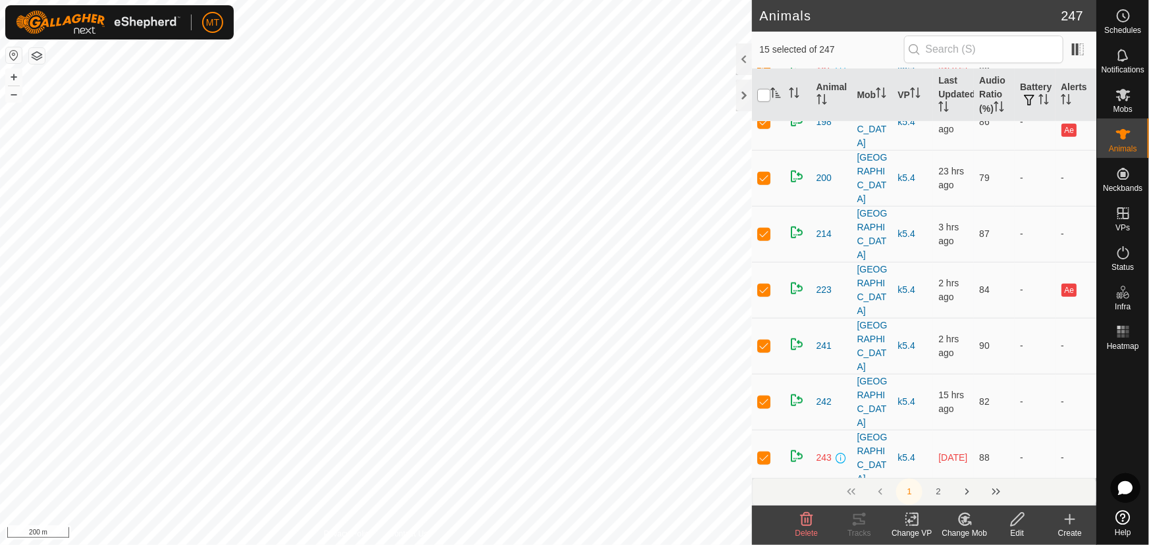
checkbox input "true"
click at [761, 96] on input "checkbox" at bounding box center [763, 95] width 13 height 13
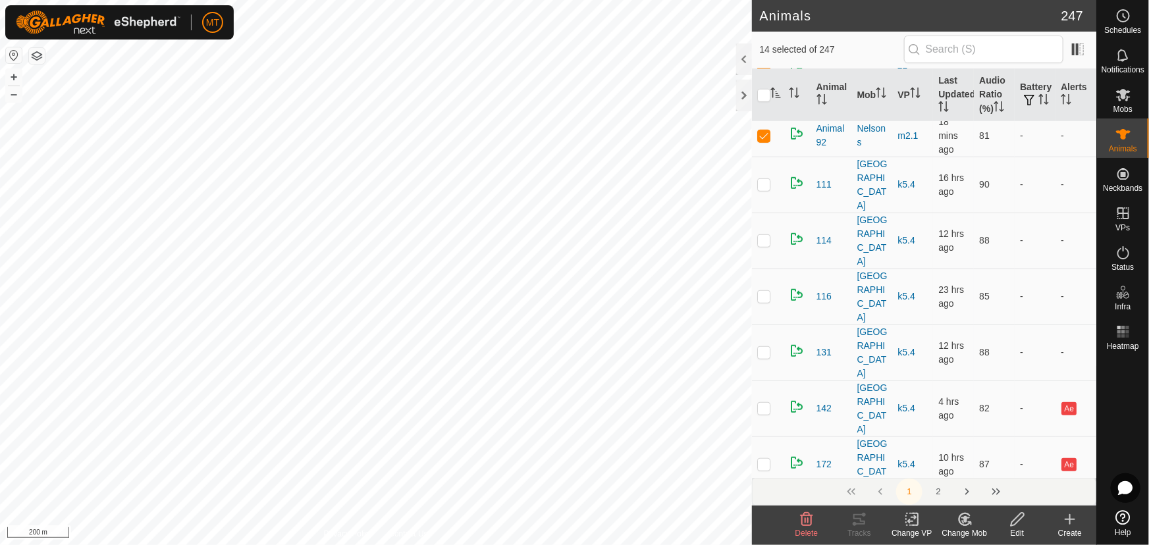
click at [774, 92] on icon "Activate to sort" at bounding box center [776, 93] width 11 height 11
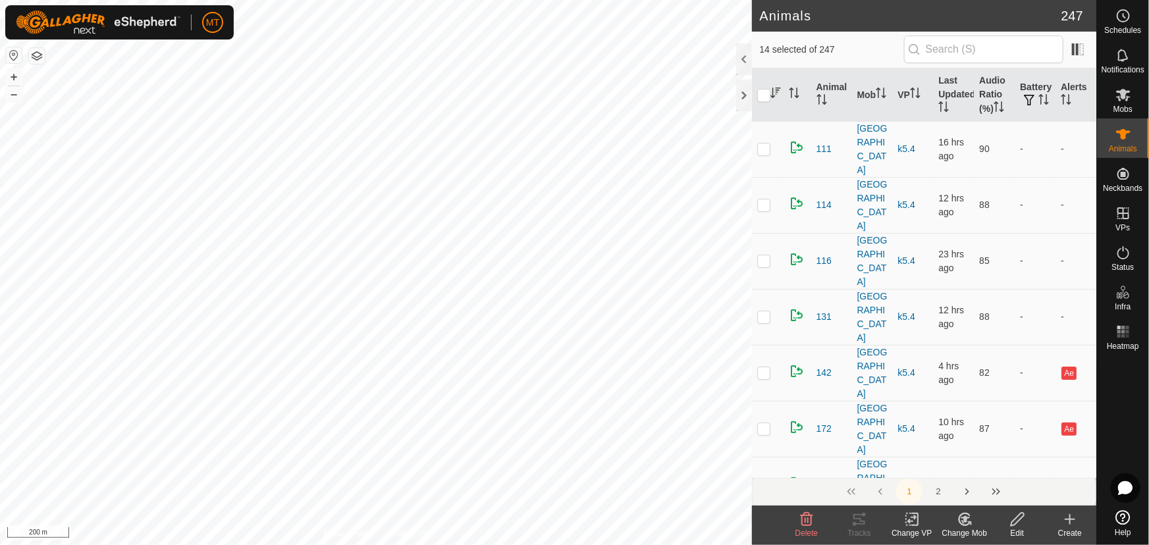
click at [774, 92] on icon "Activate to sort" at bounding box center [776, 93] width 11 height 11
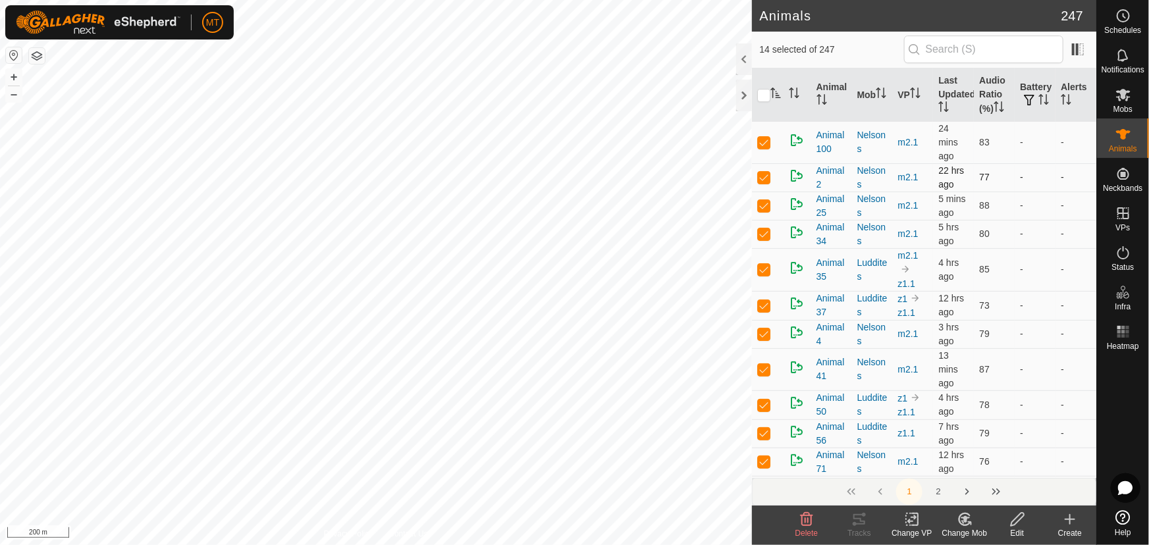
click at [767, 142] on p-checkbox at bounding box center [763, 142] width 13 height 11
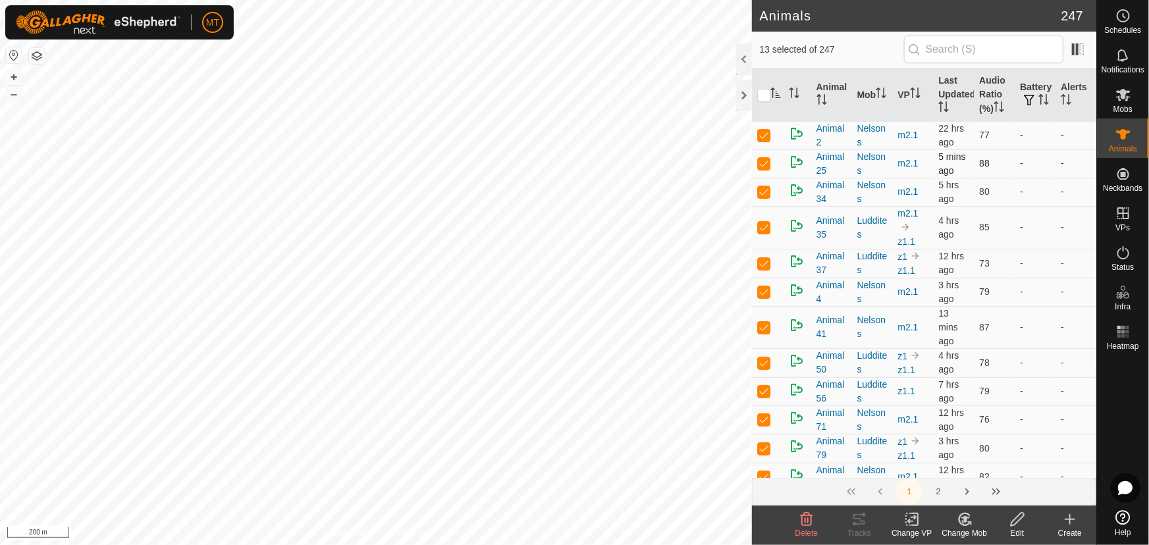
click at [757, 165] on p-checkbox at bounding box center [763, 163] width 13 height 11
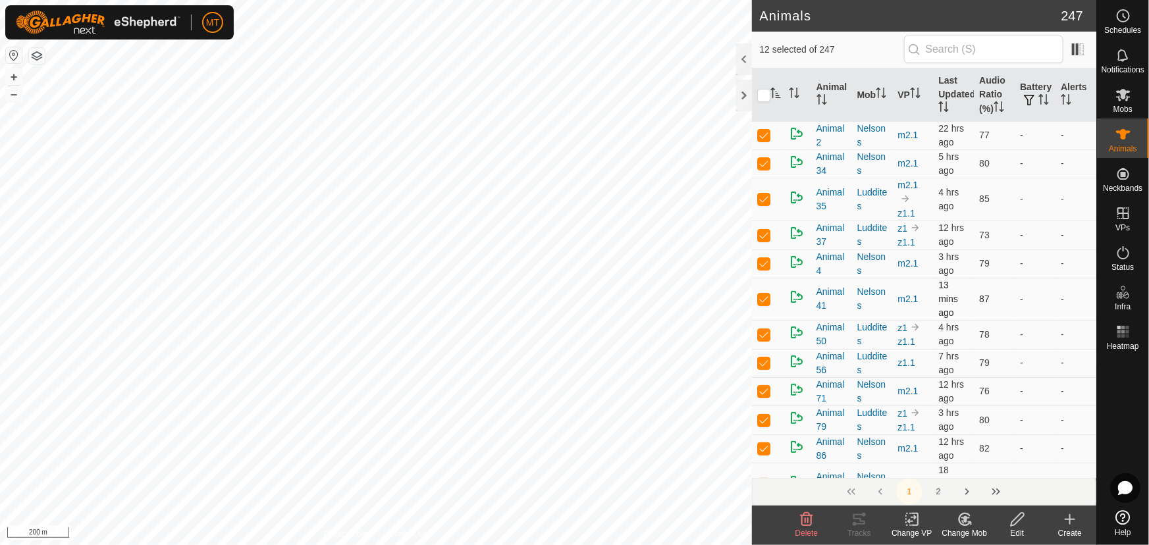
click at [764, 299] on p-checkbox at bounding box center [763, 299] width 13 height 11
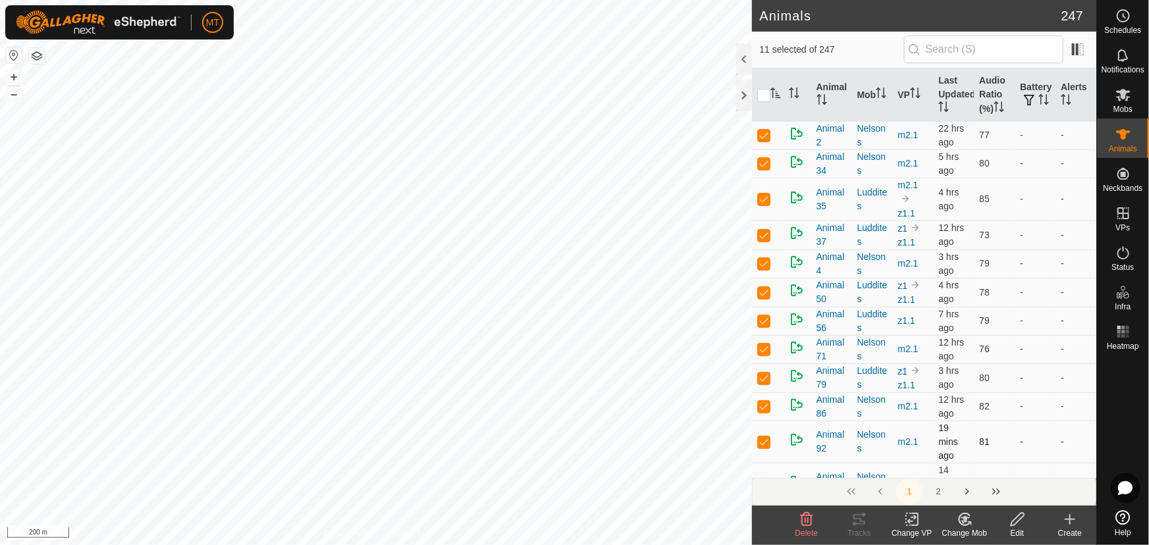
click at [766, 441] on p-checkbox at bounding box center [763, 442] width 13 height 11
click at [763, 375] on p-checkbox at bounding box center [763, 378] width 13 height 11
click at [760, 261] on p-checkbox at bounding box center [763, 263] width 13 height 11
click at [767, 259] on p-checkbox at bounding box center [763, 264] width 13 height 11
click at [765, 198] on p-checkbox at bounding box center [763, 199] width 13 height 11
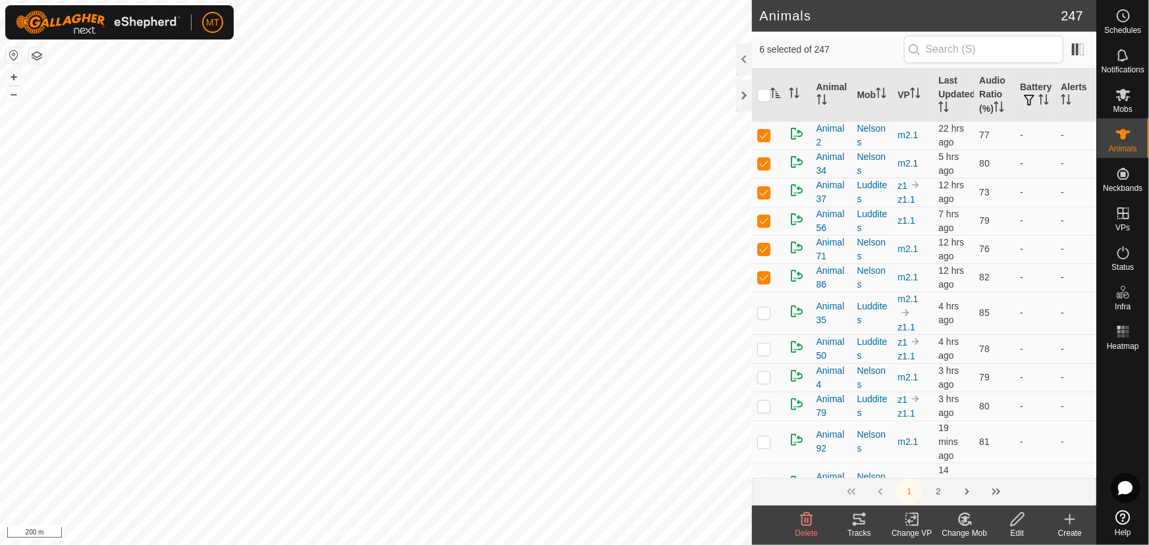
click at [658, 545] on html "MT Schedules Notifications Mobs Animals Neckbands VPs Status Infra Heatmap Help…" at bounding box center [574, 272] width 1149 height 545
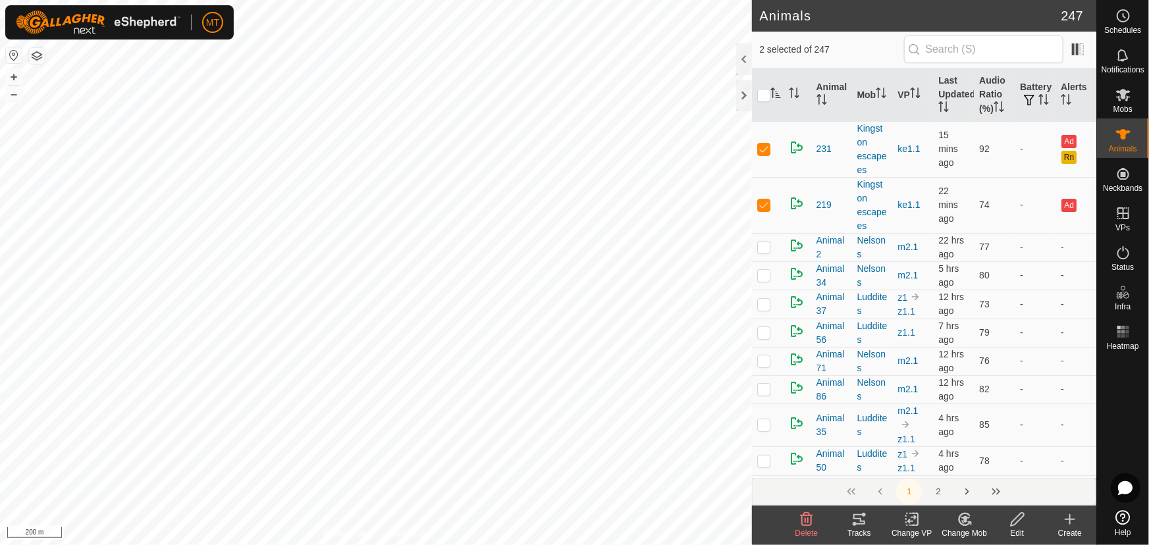
click at [863, 522] on icon at bounding box center [860, 520] width 16 height 16
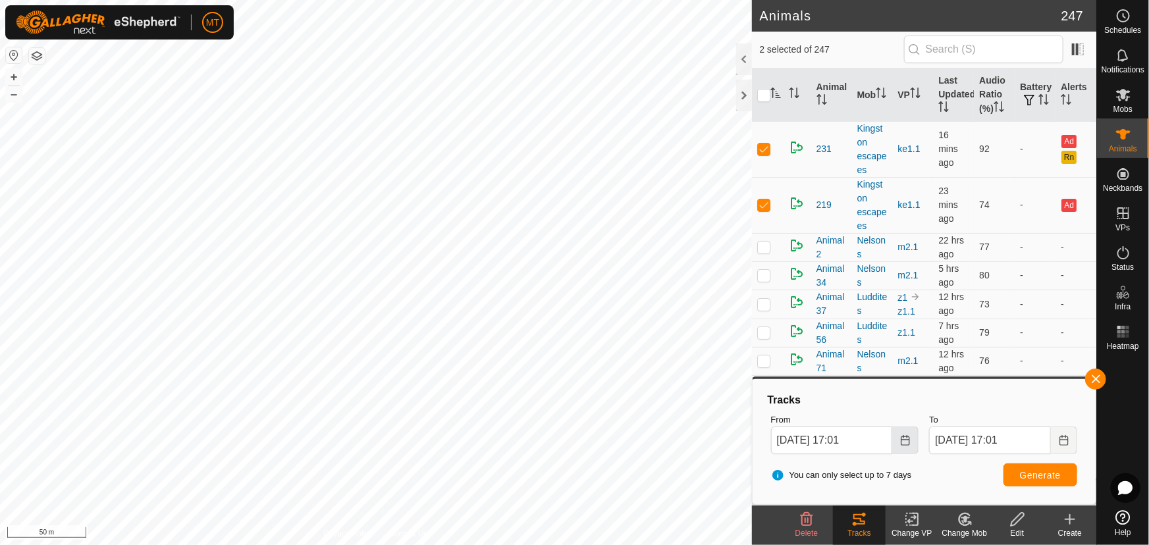
click at [907, 441] on icon "Choose Date" at bounding box center [905, 440] width 11 height 11
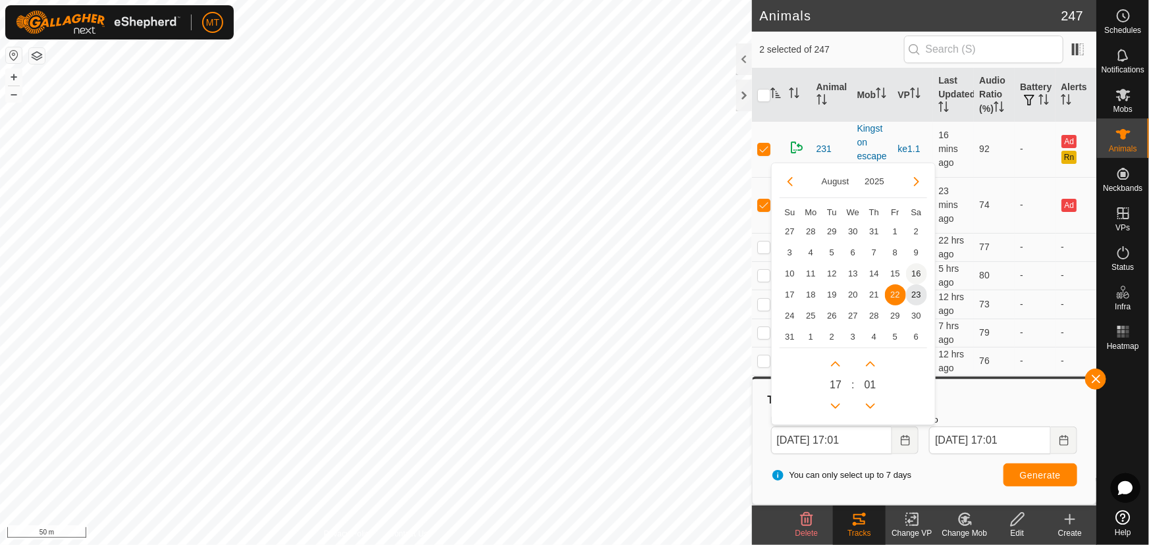
click at [916, 274] on span "16" at bounding box center [916, 273] width 21 height 21
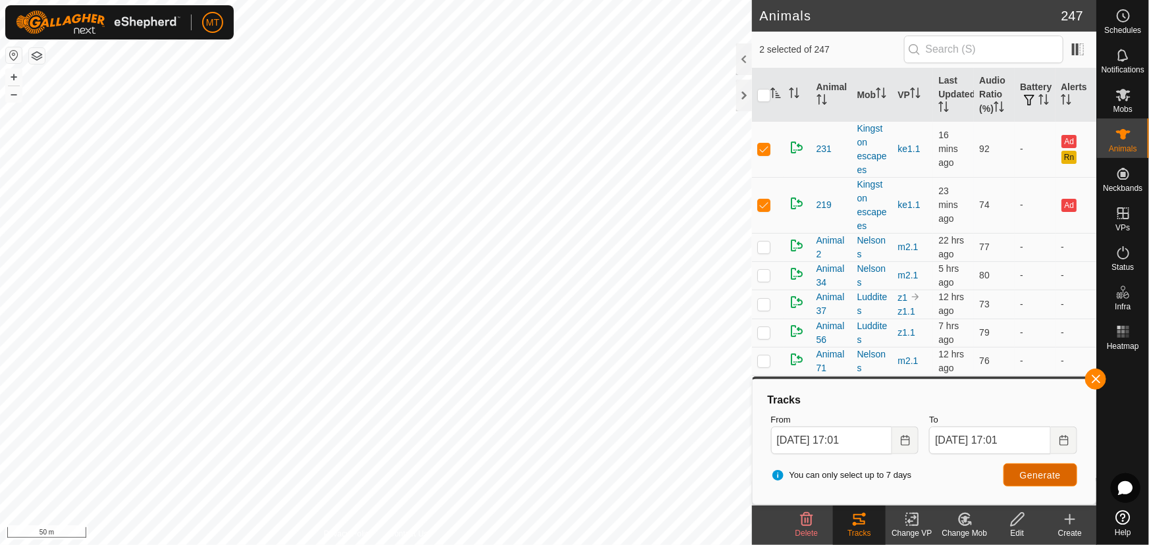
click at [1027, 471] on span "Generate" at bounding box center [1040, 475] width 41 height 11
click at [764, 203] on p-checkbox at bounding box center [763, 205] width 13 height 11
click at [1018, 472] on button "Generate" at bounding box center [1041, 475] width 74 height 23
click at [1033, 468] on button "Generate" at bounding box center [1041, 475] width 74 height 23
click at [767, 146] on p-checkbox at bounding box center [763, 149] width 13 height 11
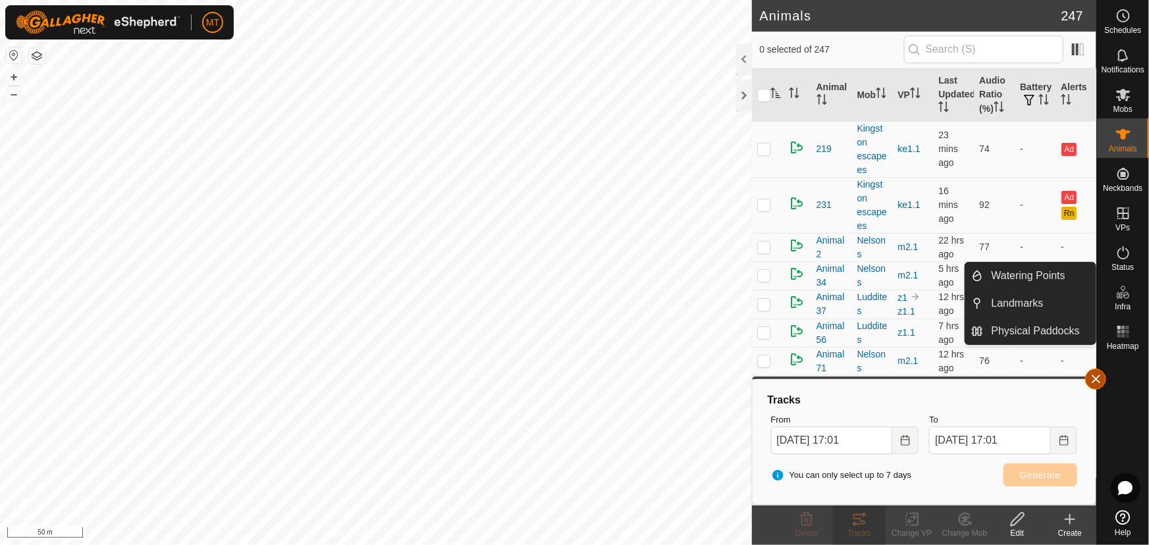
click at [1094, 382] on button "button" at bounding box center [1096, 379] width 21 height 21
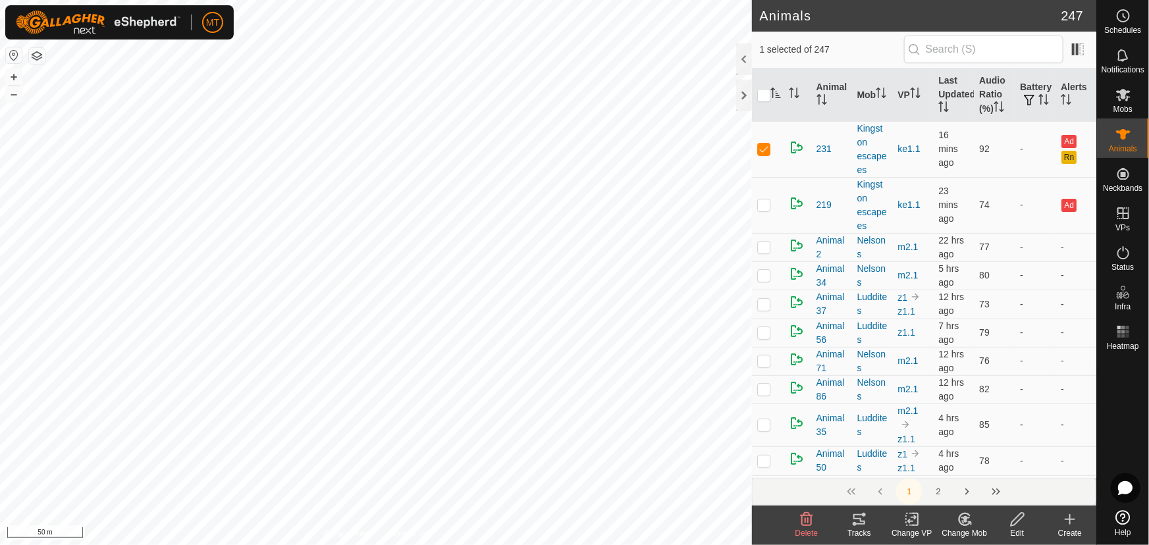
click at [960, 515] on icon at bounding box center [965, 520] width 16 height 16
click at [972, 464] on link "Choose Mob..." at bounding box center [1004, 463] width 130 height 26
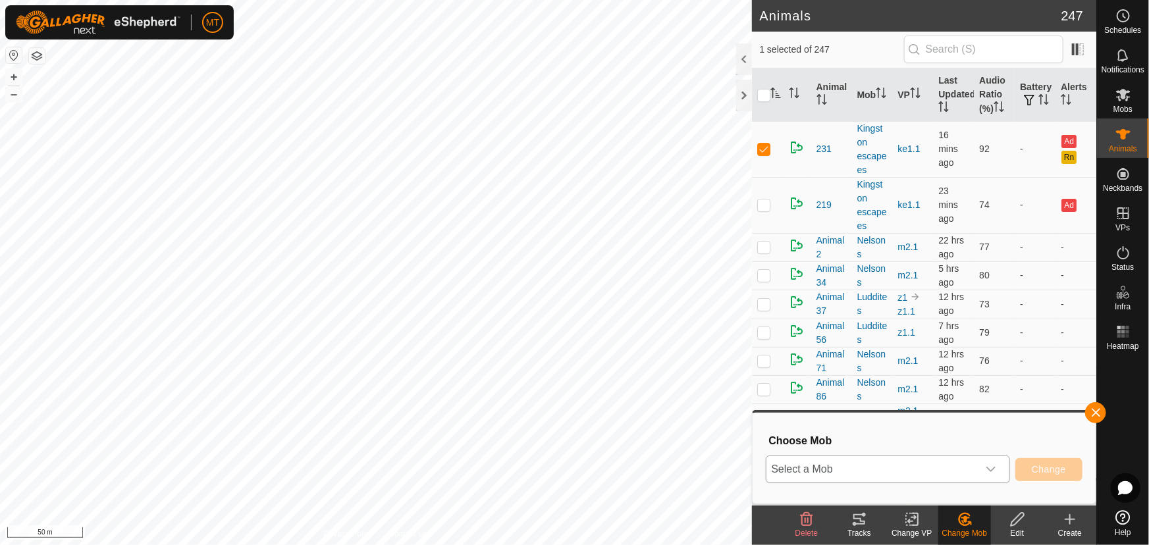
click at [894, 470] on span "Select a Mob" at bounding box center [872, 469] width 211 height 26
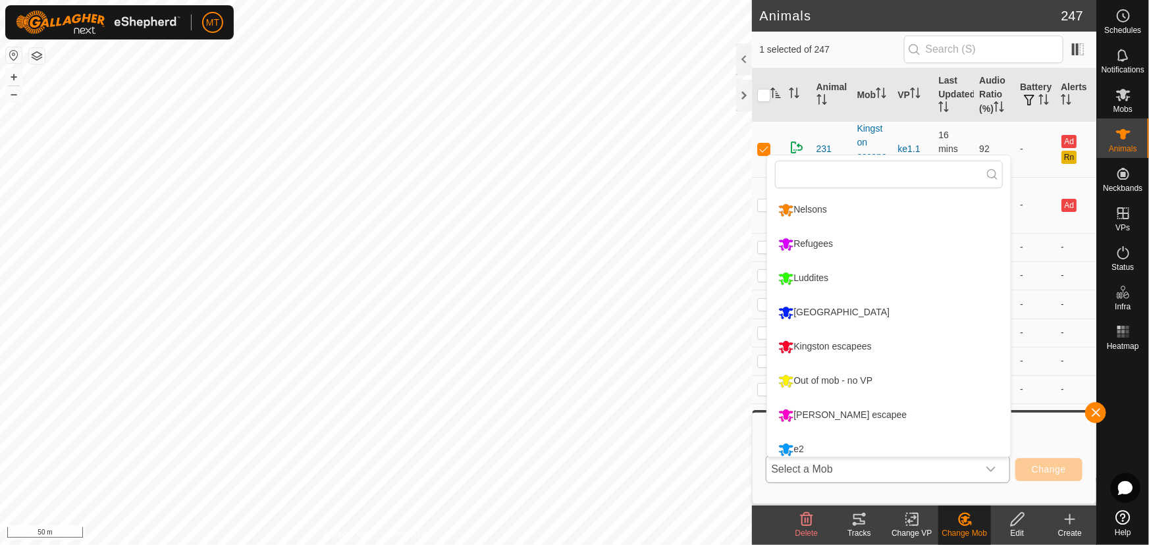
scroll to position [9, 0]
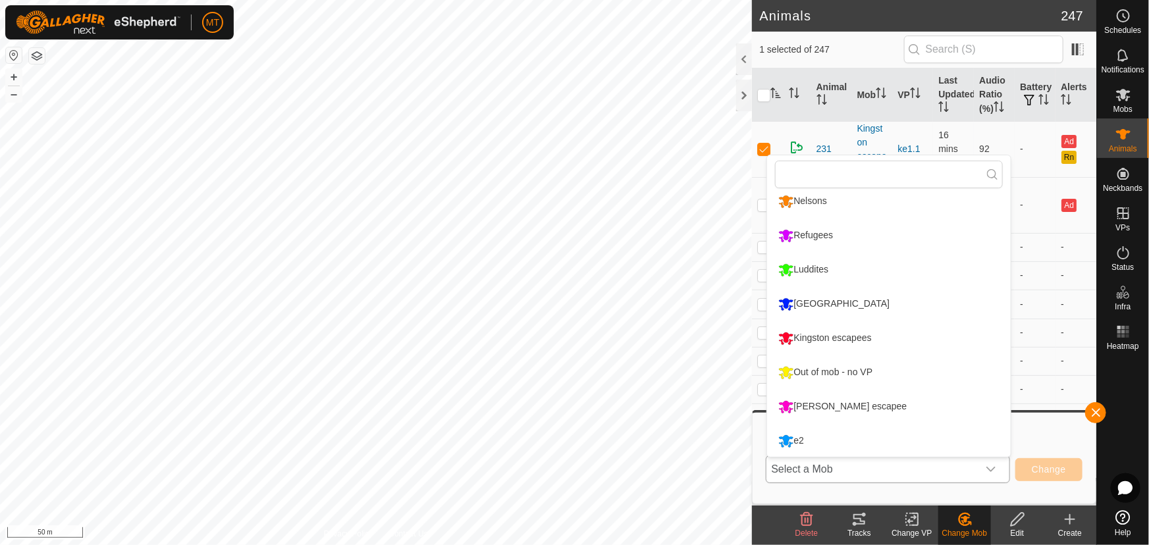
click at [846, 369] on li "Out of mob - no VP" at bounding box center [889, 372] width 244 height 33
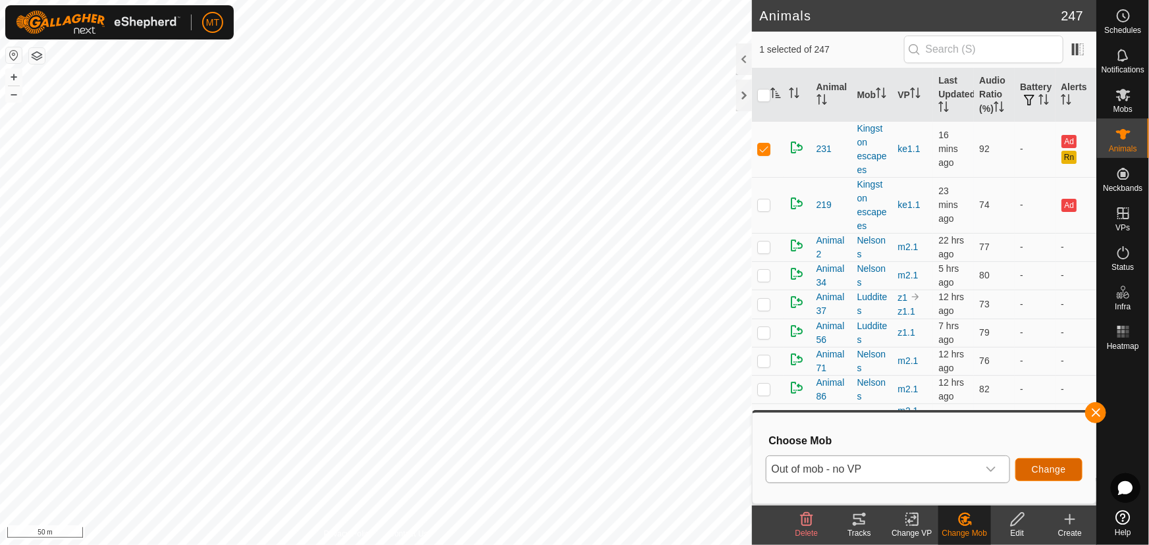
click at [1041, 468] on span "Change" at bounding box center [1049, 469] width 34 height 11
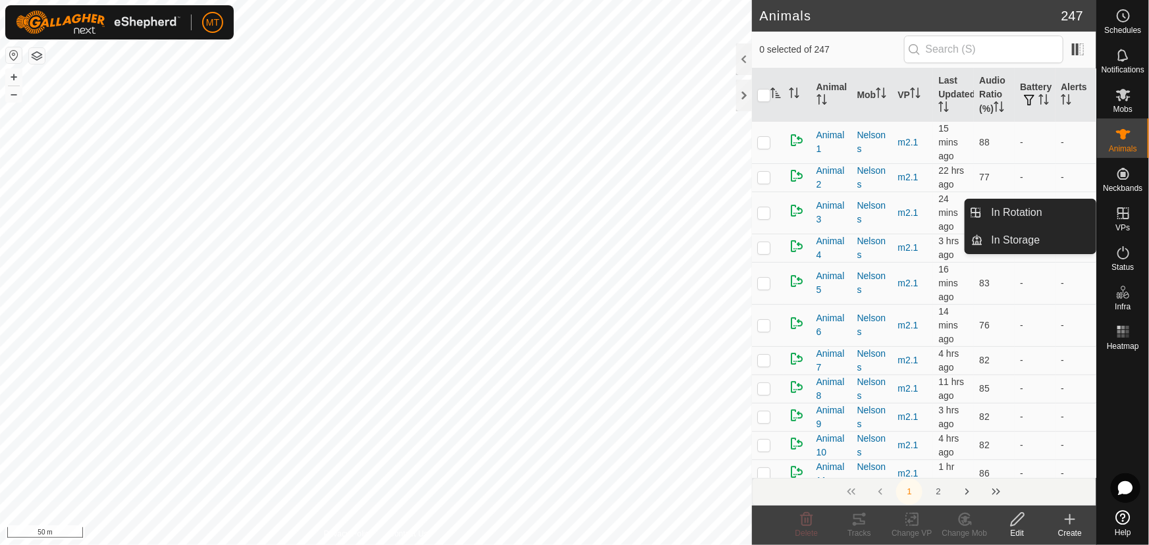
click at [1124, 217] on icon at bounding box center [1124, 214] width 16 height 16
click at [1040, 219] on link "In Rotation" at bounding box center [1040, 213] width 113 height 26
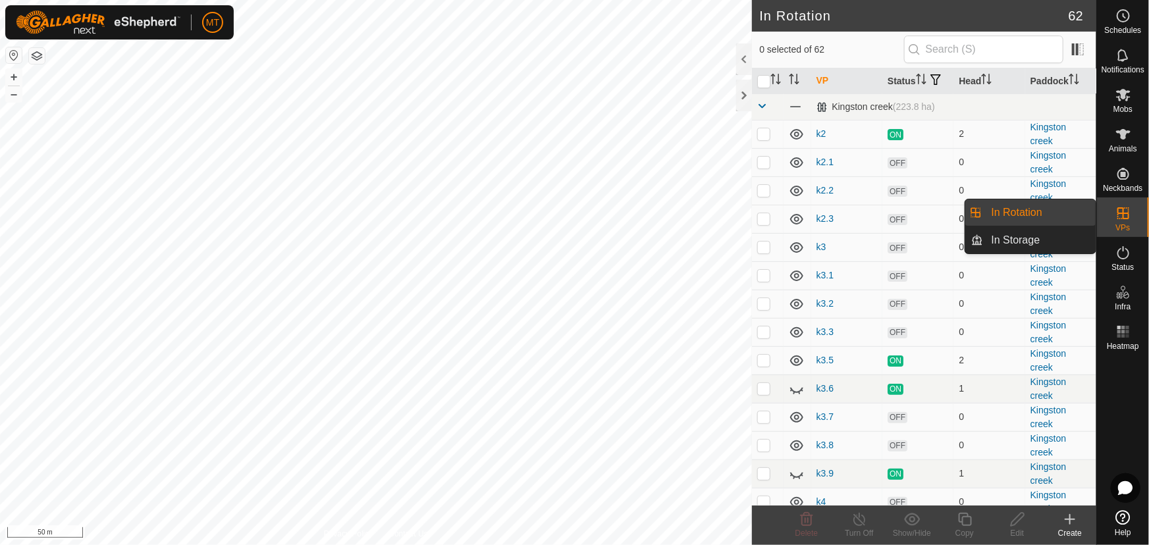
click at [1001, 209] on link "In Rotation" at bounding box center [1040, 213] width 113 height 26
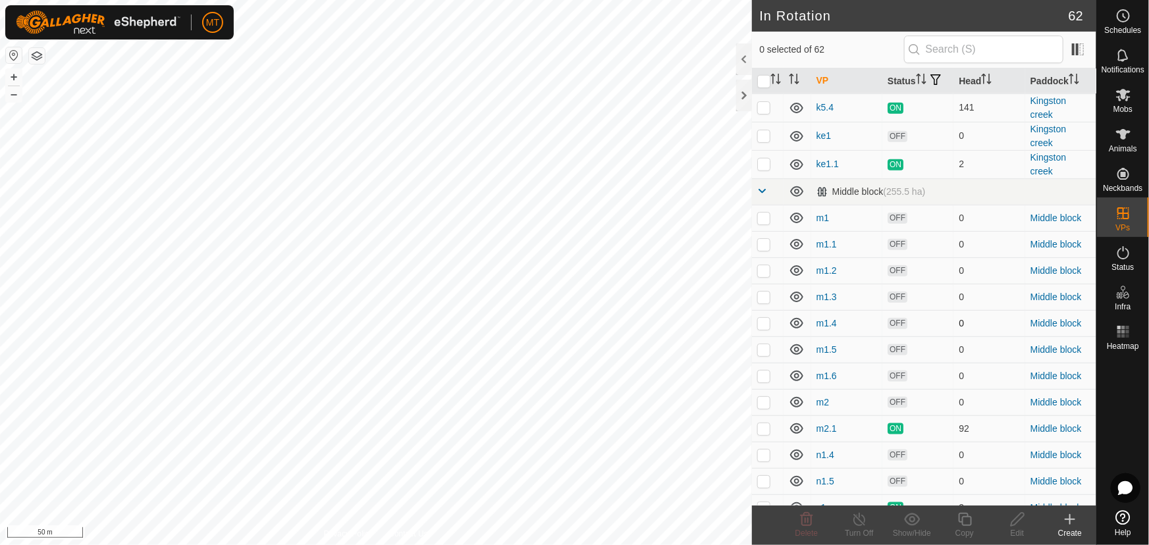
scroll to position [659, 0]
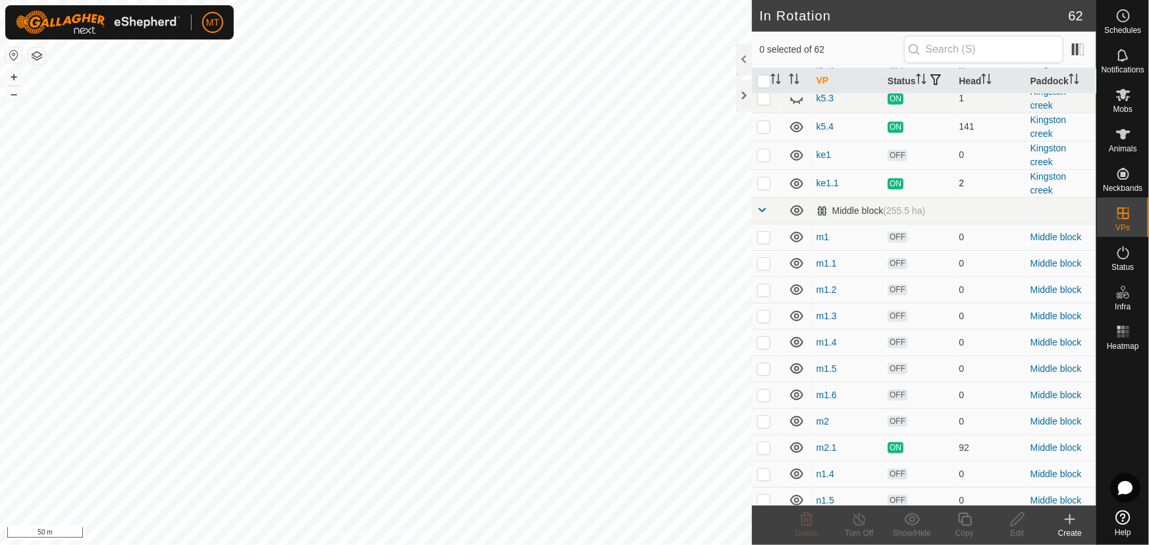
click at [768, 188] on p-checkbox at bounding box center [763, 183] width 13 height 11
click at [958, 521] on icon at bounding box center [965, 520] width 16 height 16
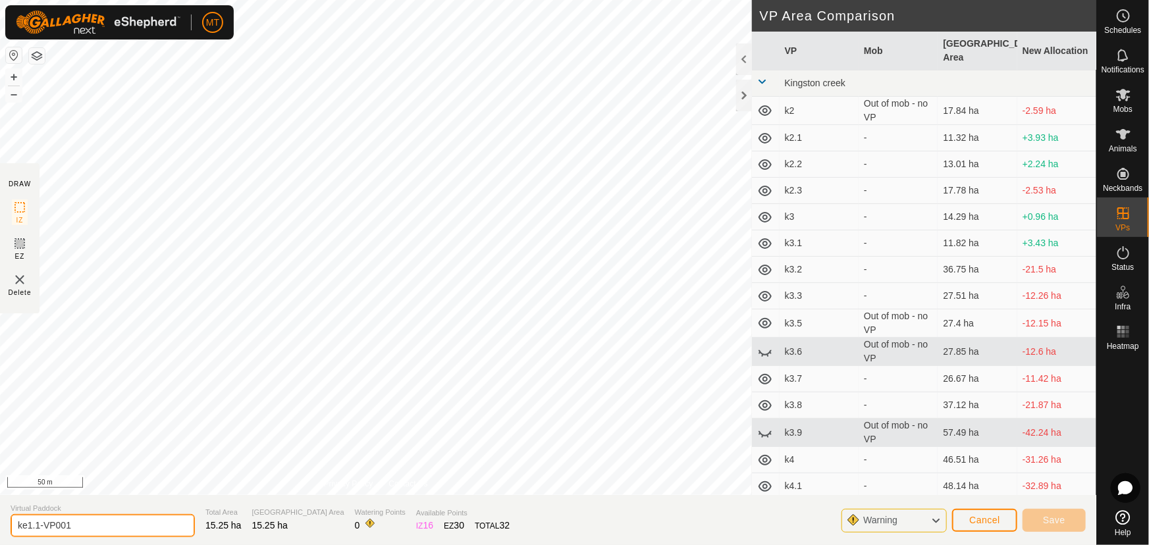
drag, startPoint x: 88, startPoint y: 524, endPoint x: 0, endPoint y: 527, distance: 87.6
click at [0, 527] on section "Virtual Paddock ke1.1-VP001 Total Area 15.25 ha Grazing Area 15.25 ha Watering …" at bounding box center [548, 520] width 1097 height 50
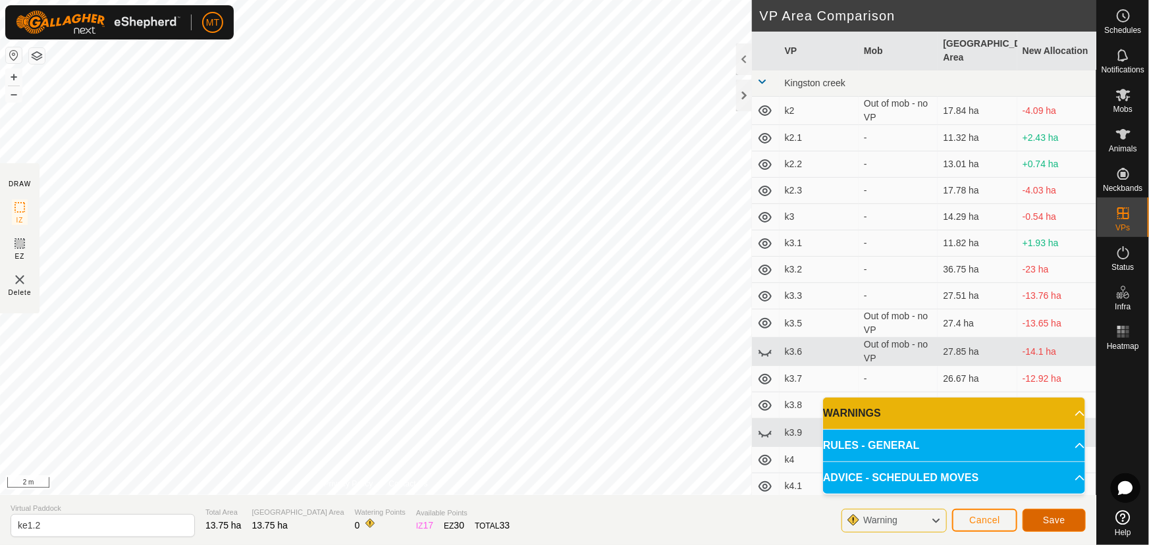
click at [1040, 516] on button "Save" at bounding box center [1054, 520] width 63 height 23
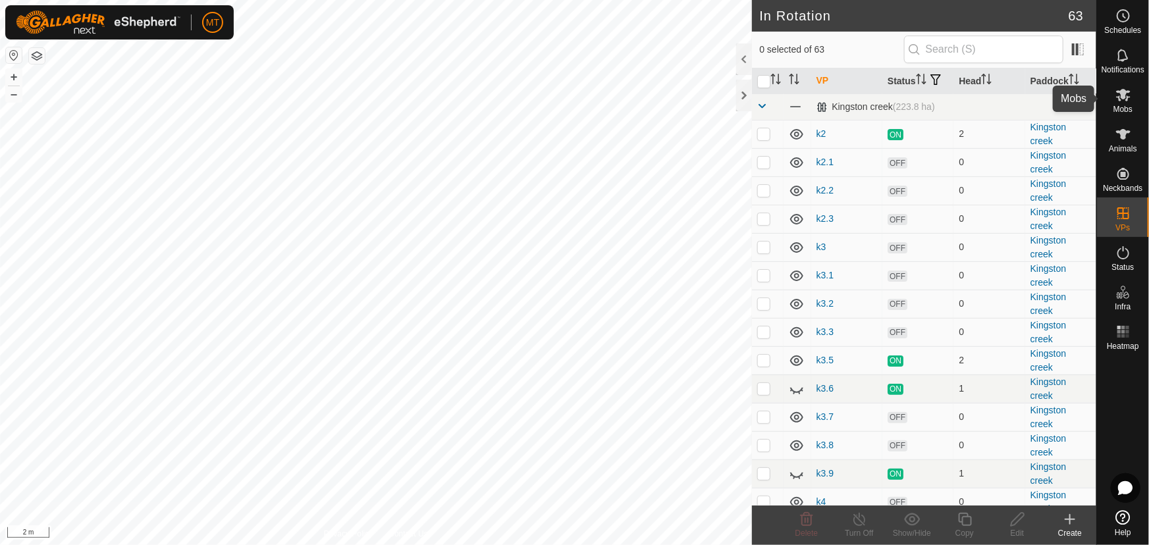
click at [1116, 106] on span "Mobs" at bounding box center [1123, 109] width 19 height 8
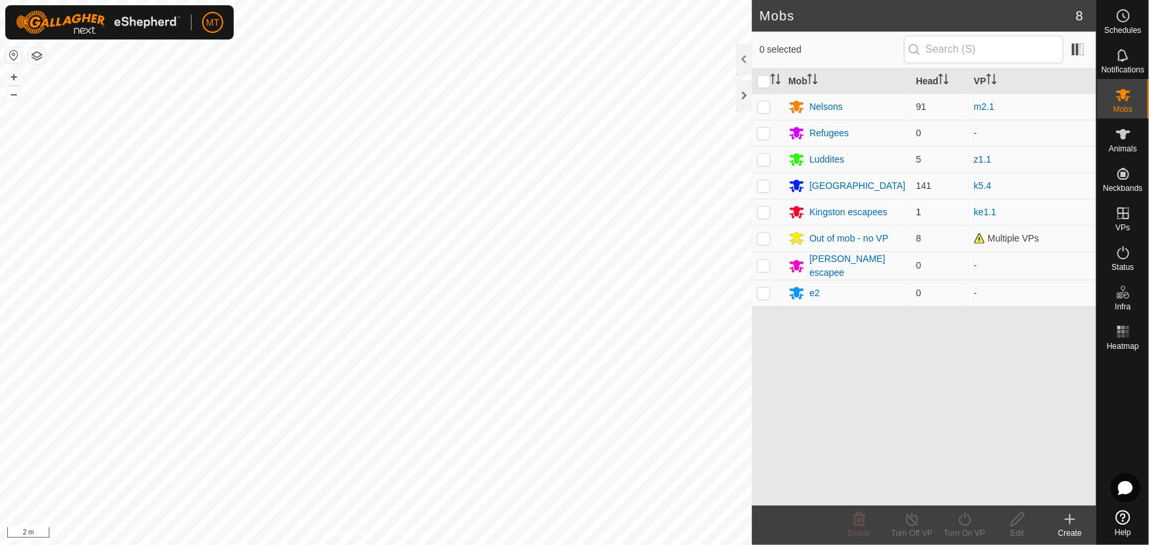
click at [764, 209] on p-checkbox at bounding box center [763, 212] width 13 height 11
click at [959, 510] on div "Turn On VP" at bounding box center [965, 526] width 53 height 40
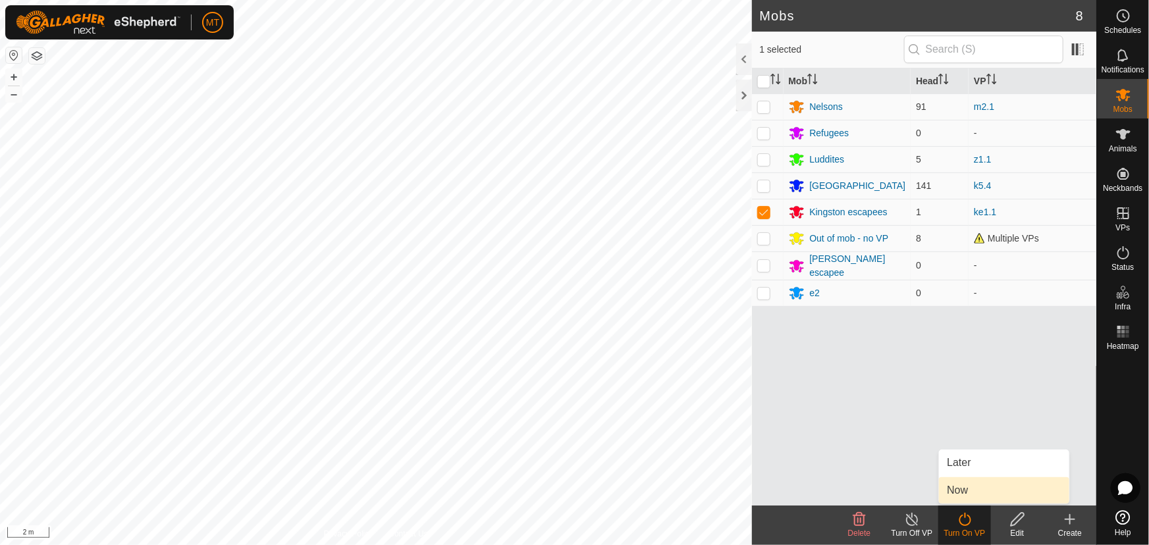
click at [962, 487] on link "Now" at bounding box center [1004, 491] width 130 height 26
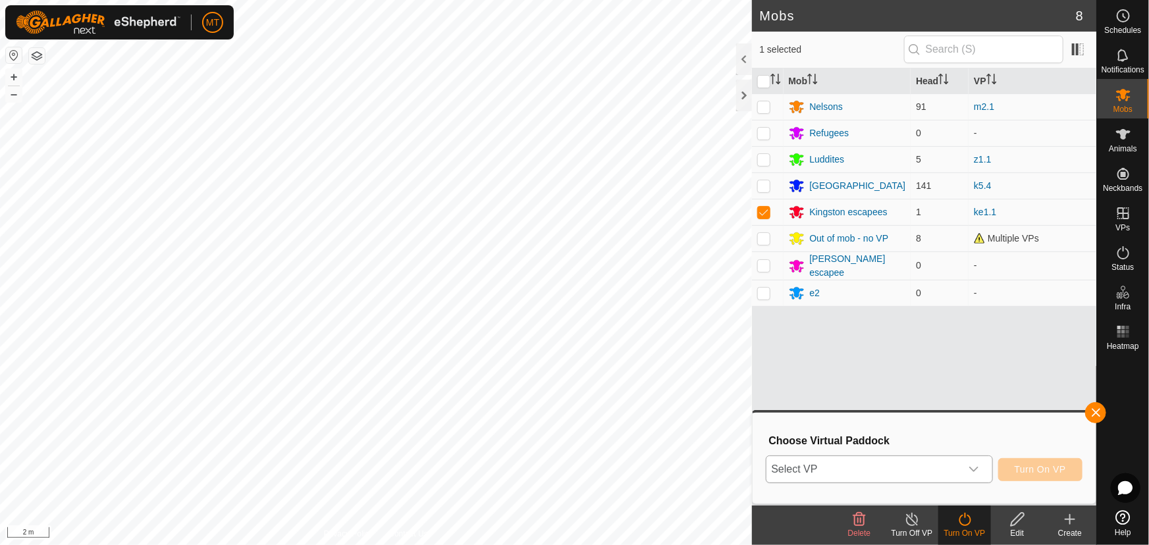
click at [873, 468] on span "Select VP" at bounding box center [864, 469] width 194 height 26
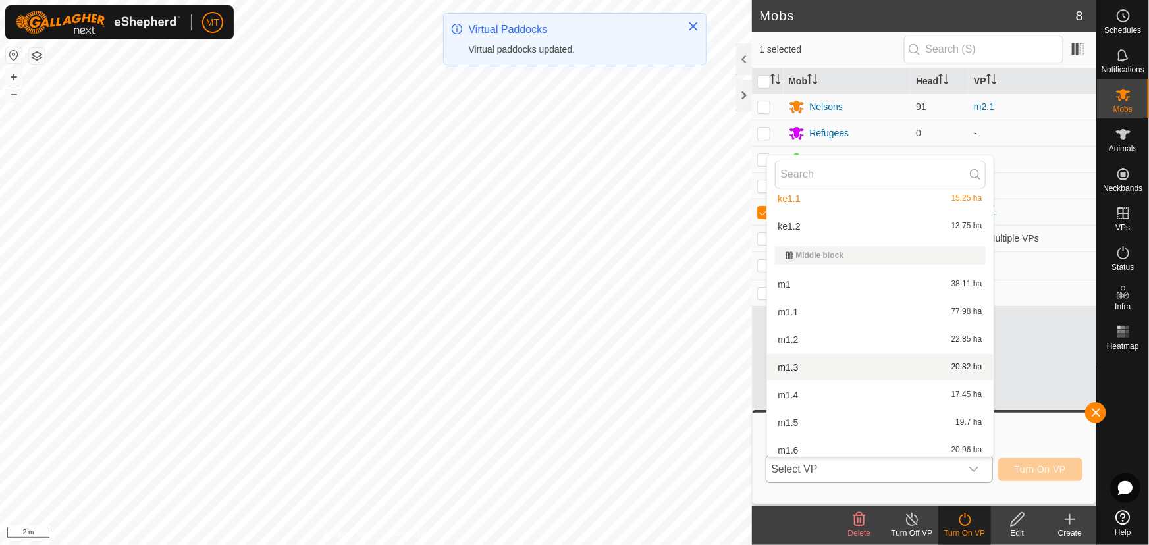
scroll to position [732, 0]
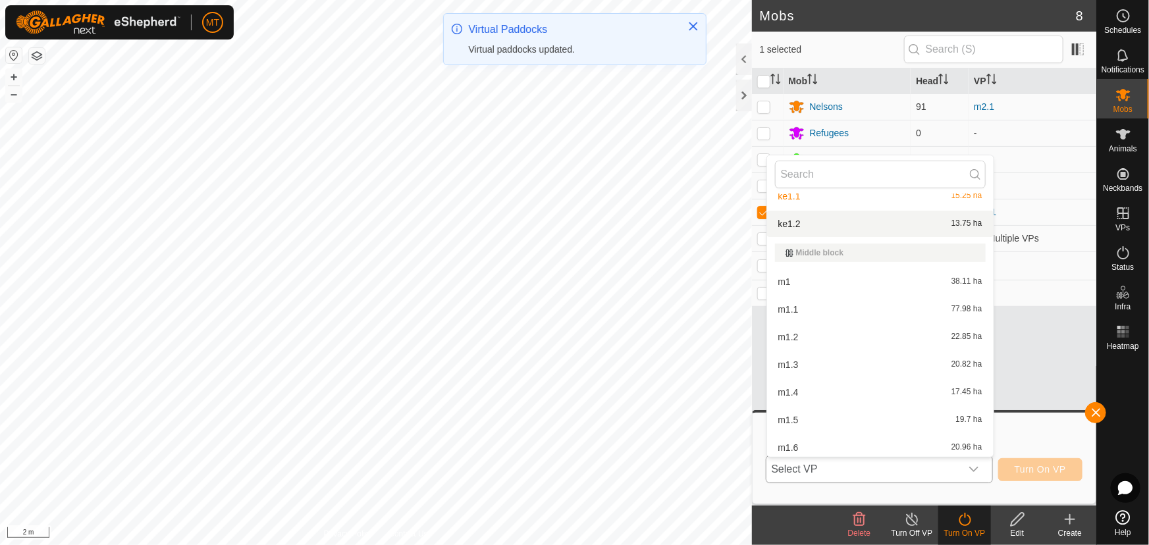
click at [813, 225] on li "ke1.2 13.75 ha" at bounding box center [880, 224] width 227 height 26
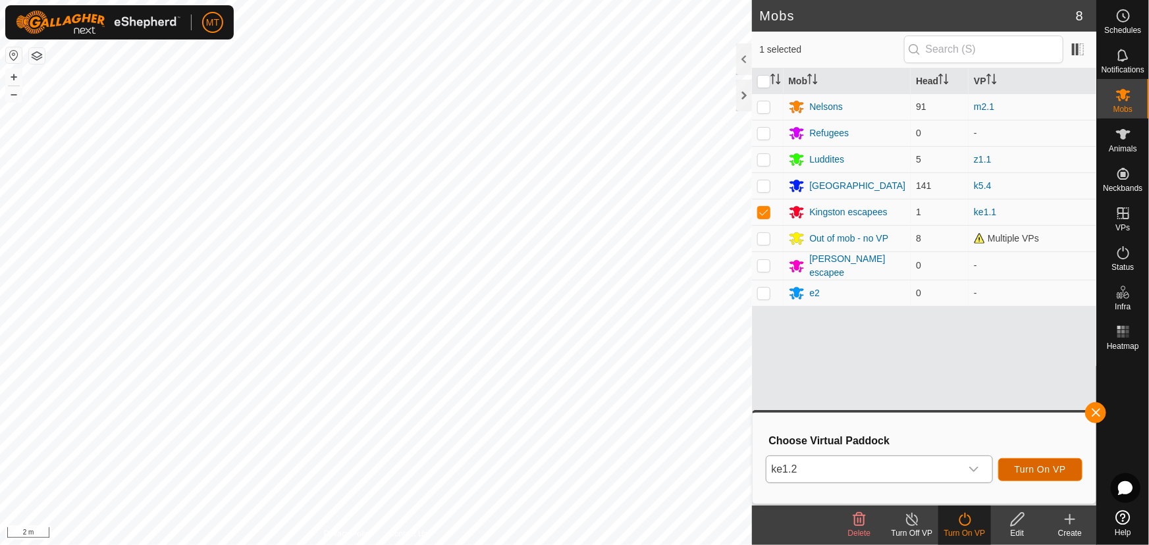
click at [1039, 468] on span "Turn On VP" at bounding box center [1040, 469] width 51 height 11
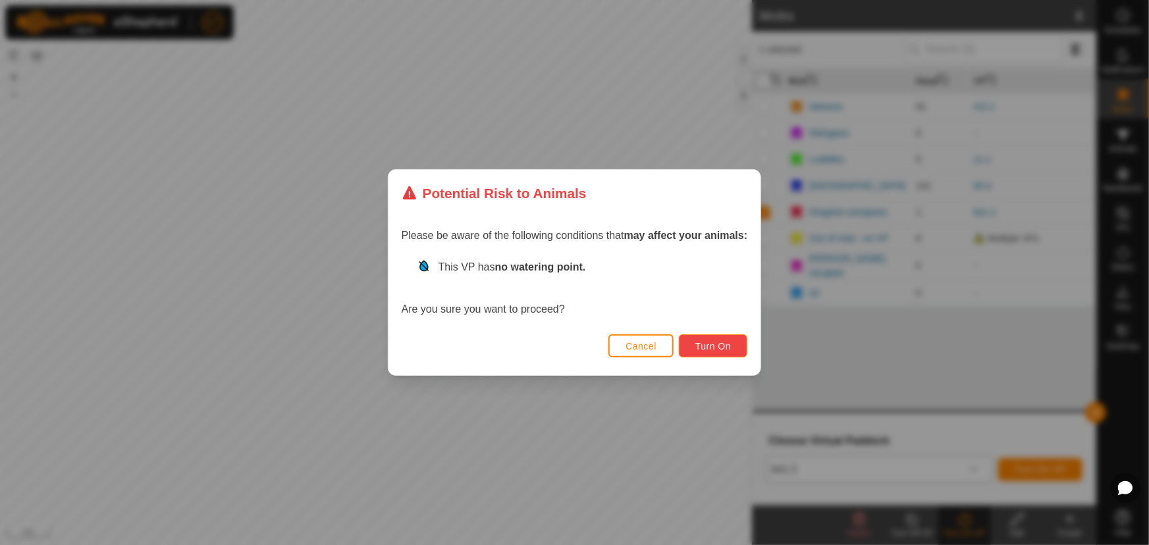
click at [703, 344] on span "Turn On" at bounding box center [714, 346] width 36 height 11
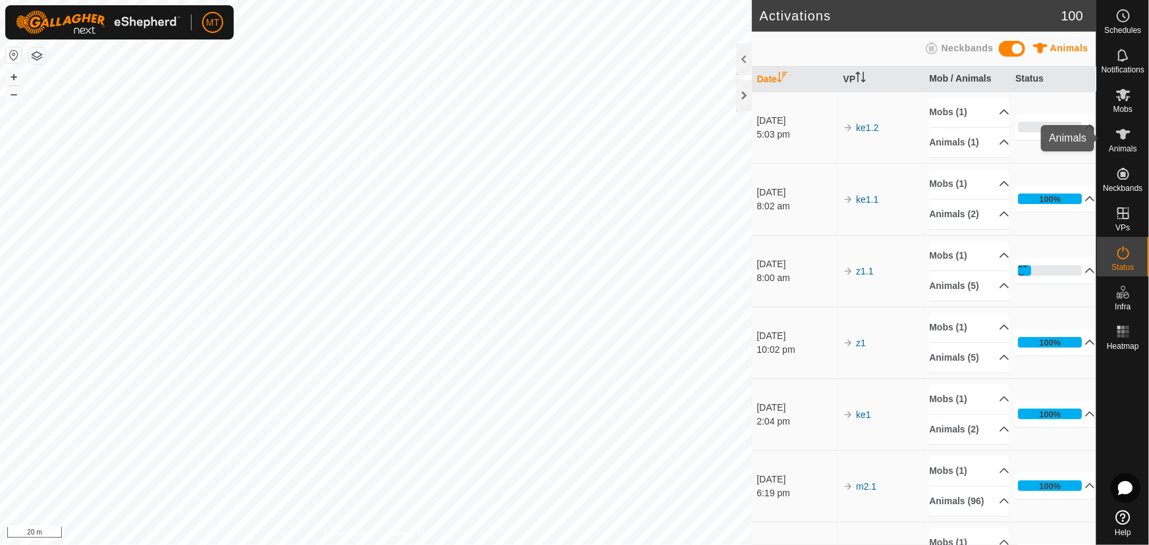
click at [1124, 140] on icon at bounding box center [1124, 134] width 16 height 16
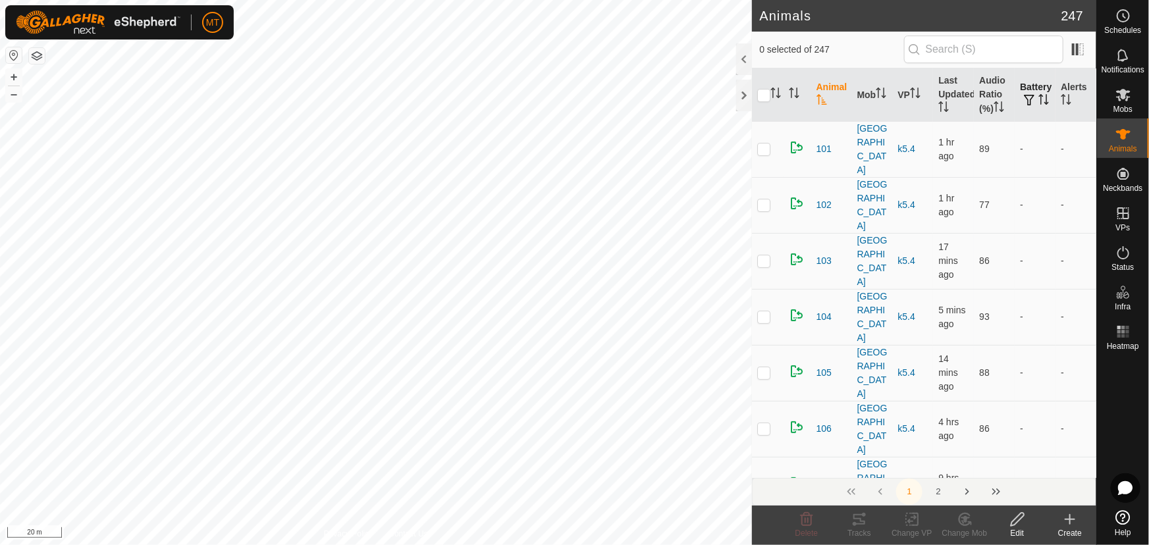
click at [1039, 100] on icon "Activate to sort" at bounding box center [1044, 99] width 11 height 11
click at [1039, 99] on icon "Activate to sort" at bounding box center [1044, 99] width 10 height 11
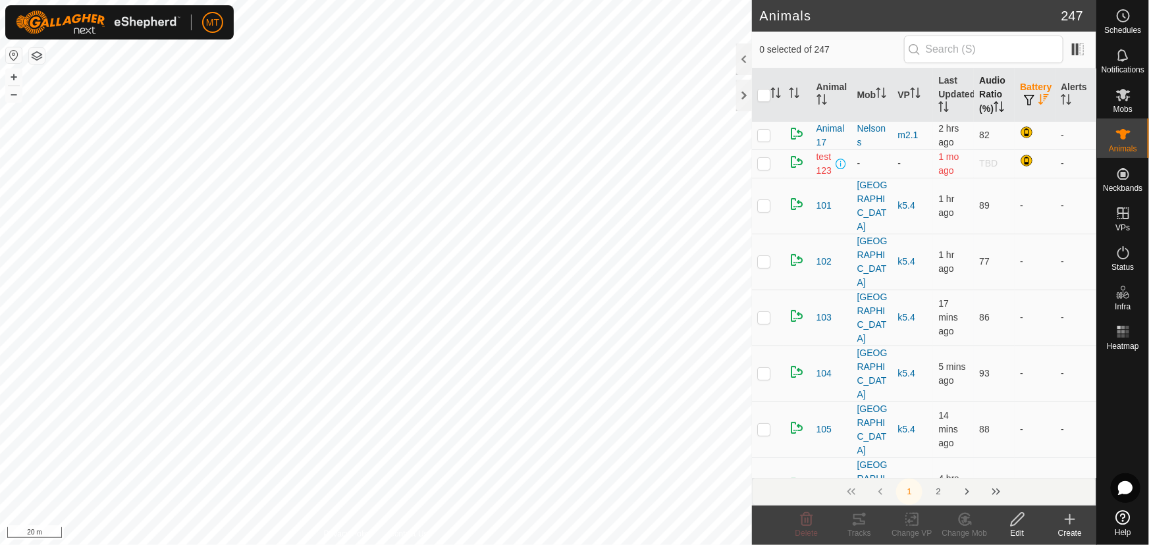
click at [997, 102] on icon "Activate to sort" at bounding box center [999, 106] width 11 height 11
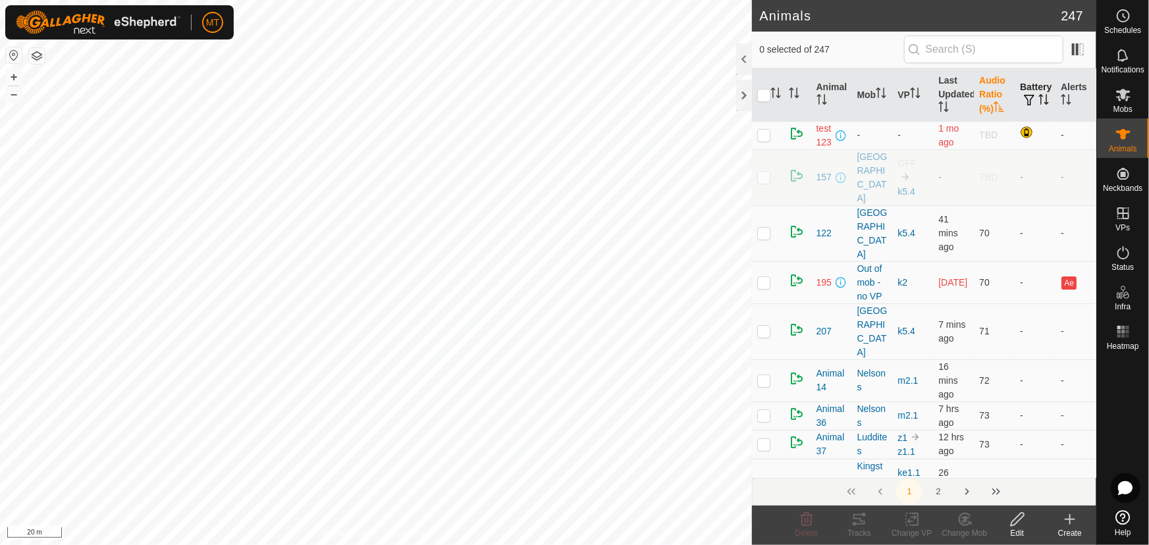
click at [997, 102] on icon "Activate to sort" at bounding box center [999, 106] width 11 height 11
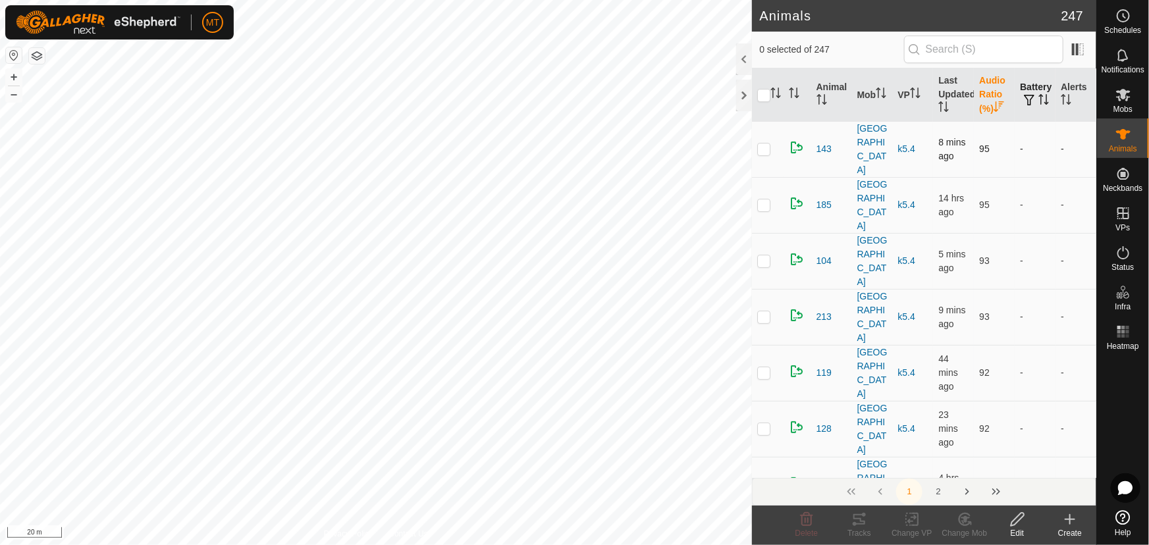
click at [768, 144] on p-checkbox at bounding box center [763, 149] width 13 height 11
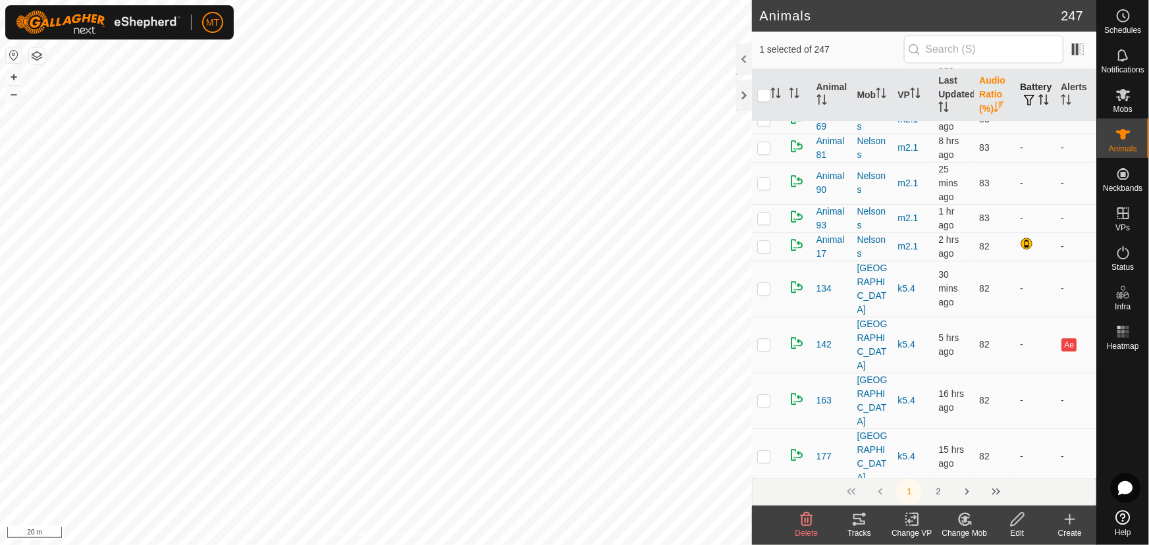
scroll to position [7365, 0]
